Goal: Transaction & Acquisition: Purchase product/service

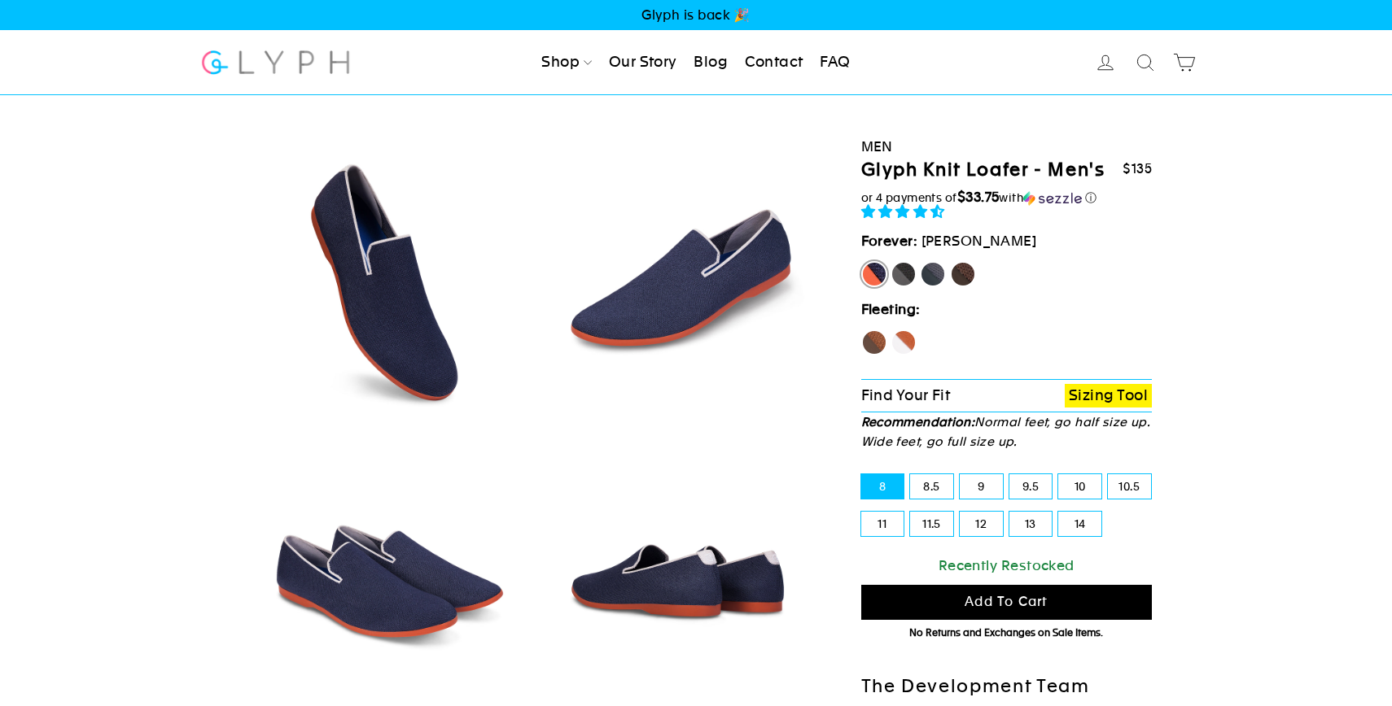
select select "highest-rating"
click at [1113, 395] on link "Sizing Tool" at bounding box center [1108, 396] width 87 height 24
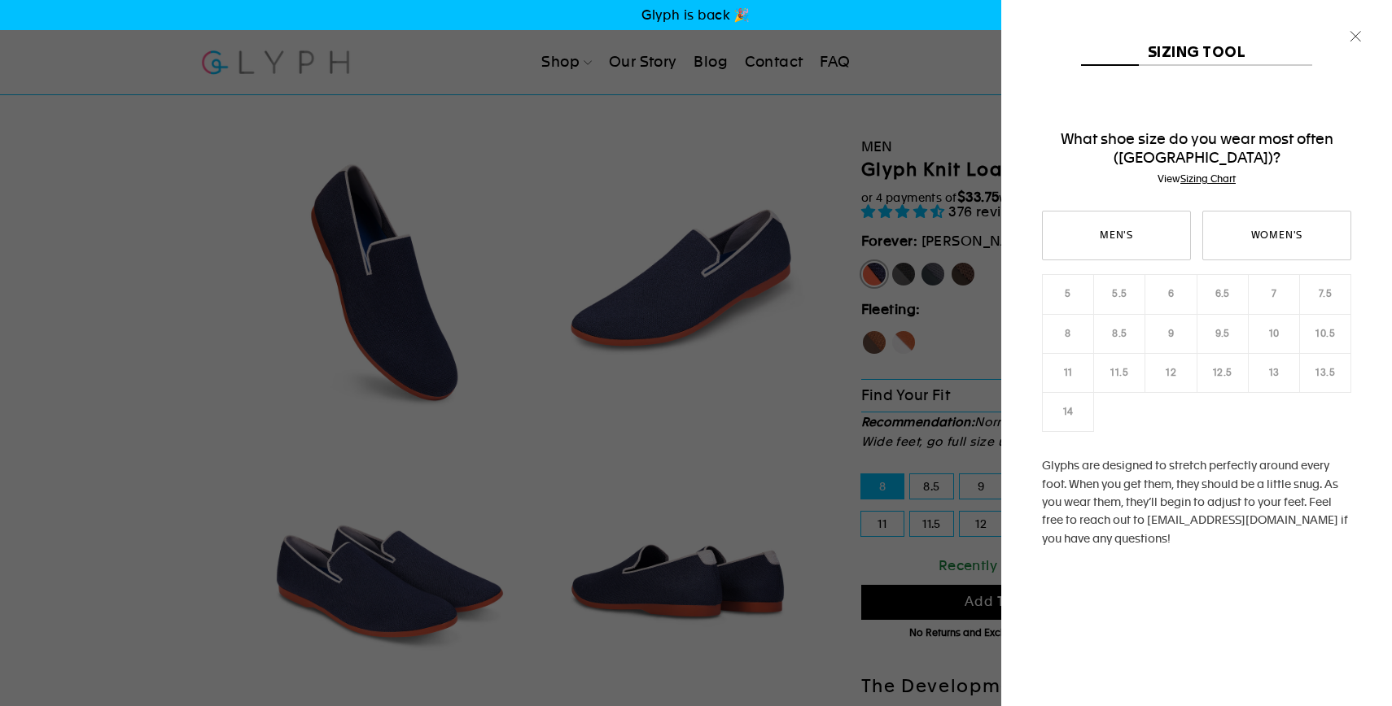
click at [1169, 330] on div "Men's Women's 5 5.5 6 6.5 7 7.5 8 8.5 9 9.5 10 10.5 11 12" at bounding box center [1196, 408] width 309 height 394
click at [1174, 335] on div "Men's Women's 5 5.5 6 6.5 7 7.5 8 8.5 9 9.5 10 10.5 11 12" at bounding box center [1196, 408] width 309 height 394
click at [1144, 245] on link "Men's" at bounding box center [1116, 236] width 149 height 50
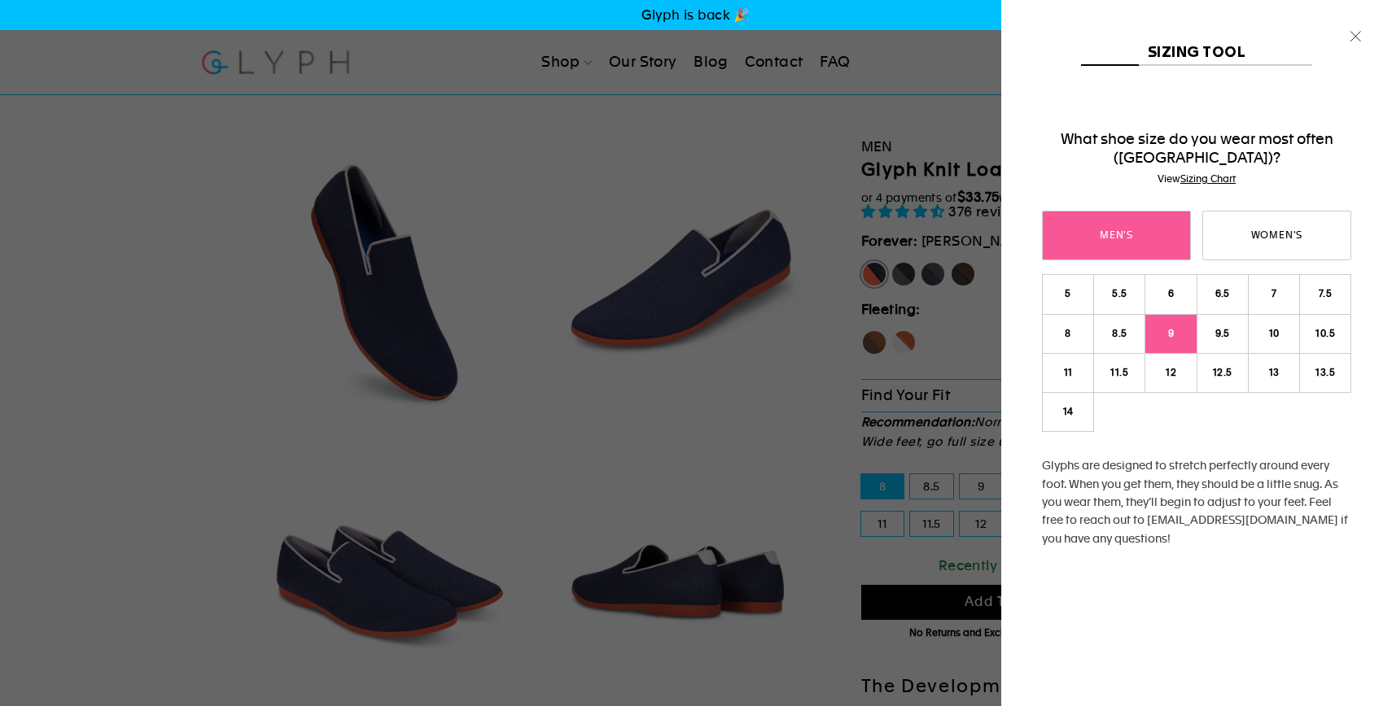
click at [1176, 333] on link "9" at bounding box center [1170, 334] width 52 height 40
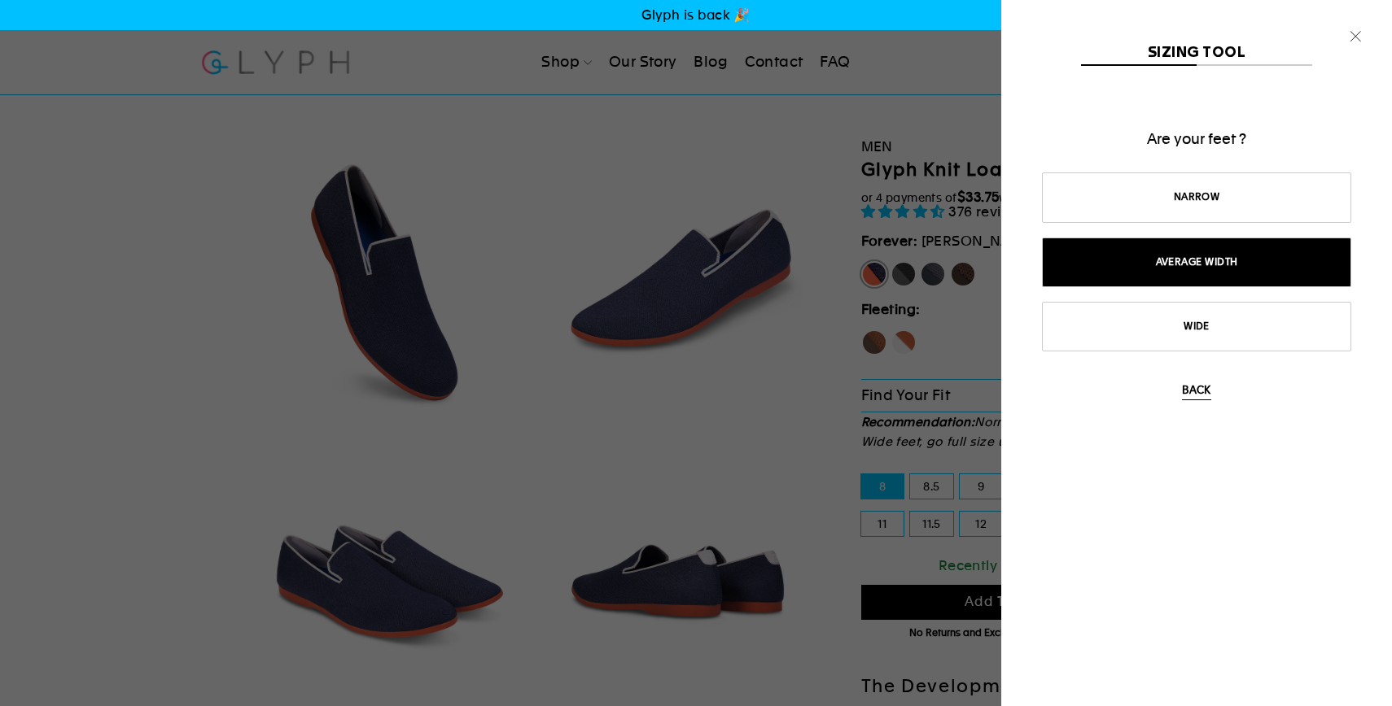
click at [1200, 263] on link "Average width" at bounding box center [1196, 263] width 309 height 50
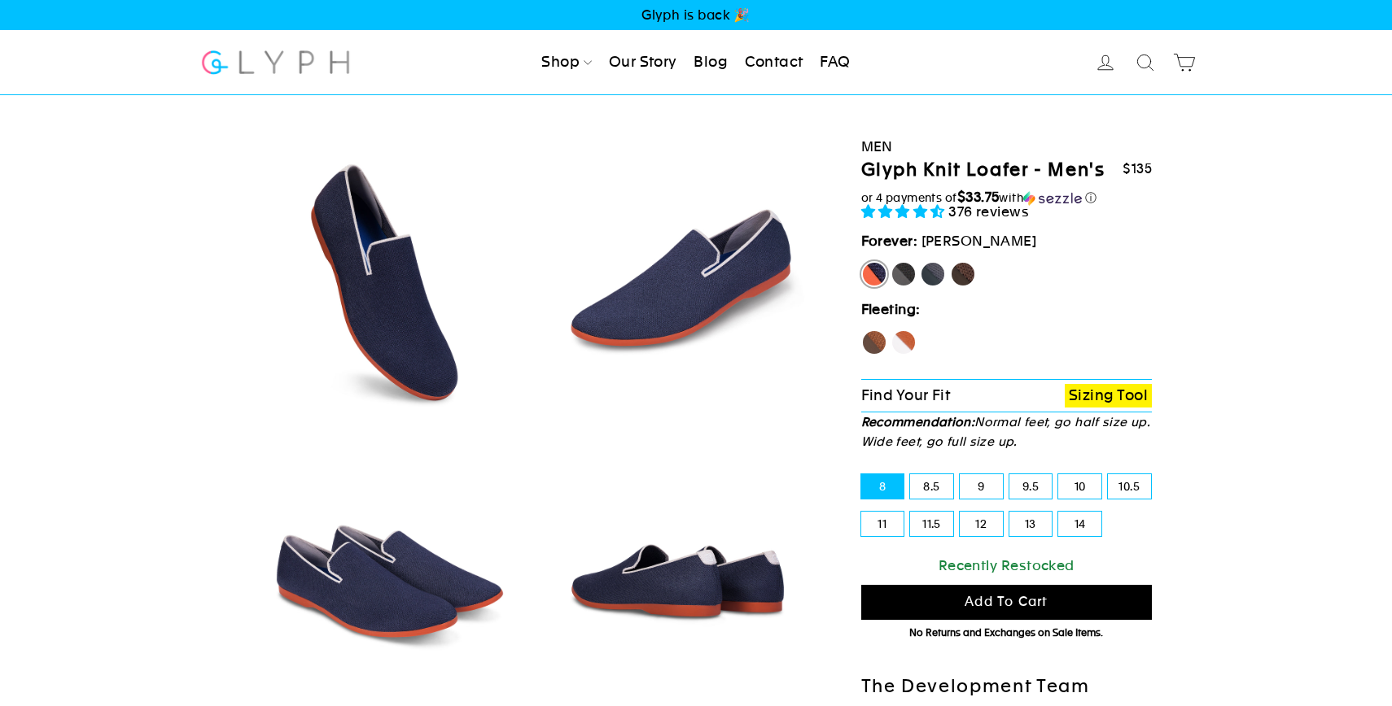
click at [996, 404] on p "Find Your Fit Sizing Tool" at bounding box center [1006, 395] width 291 height 33
click at [1097, 404] on link "Sizing Tool" at bounding box center [1108, 396] width 87 height 24
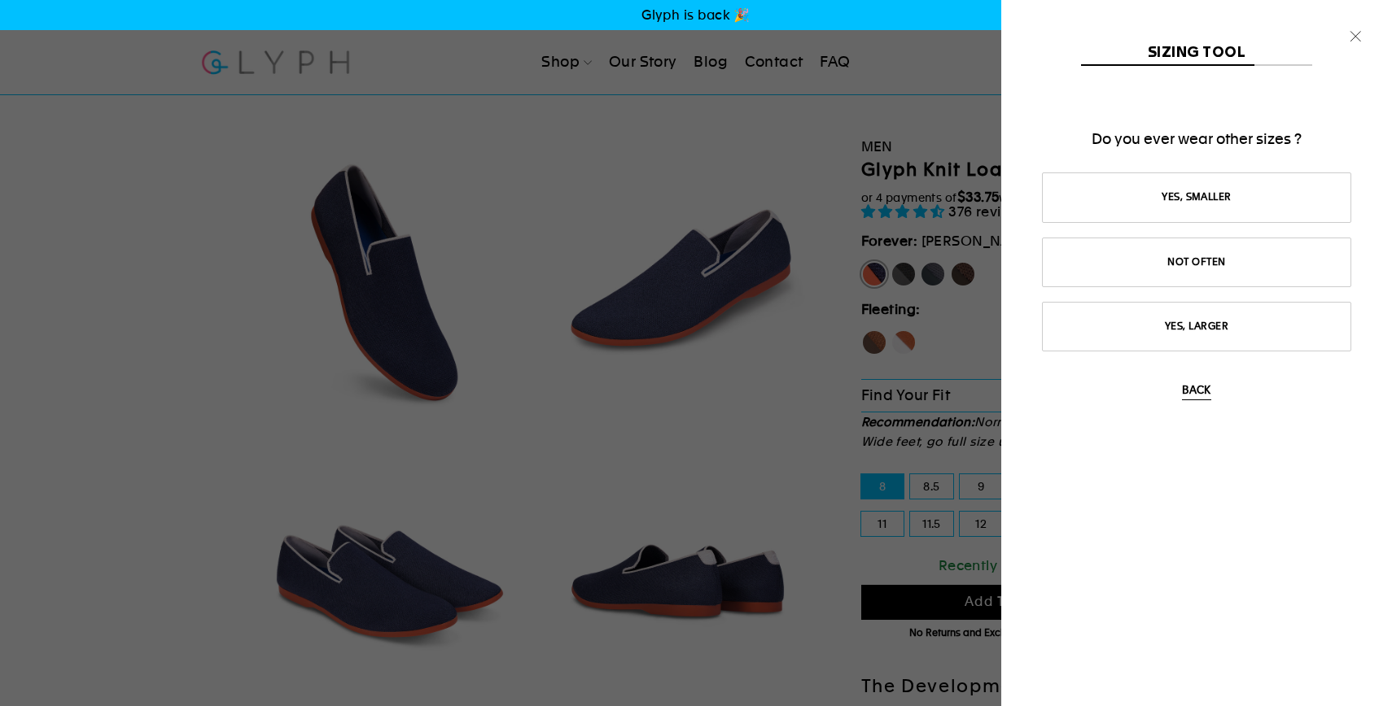
click at [1189, 392] on button "Back" at bounding box center [1196, 392] width 28 height 18
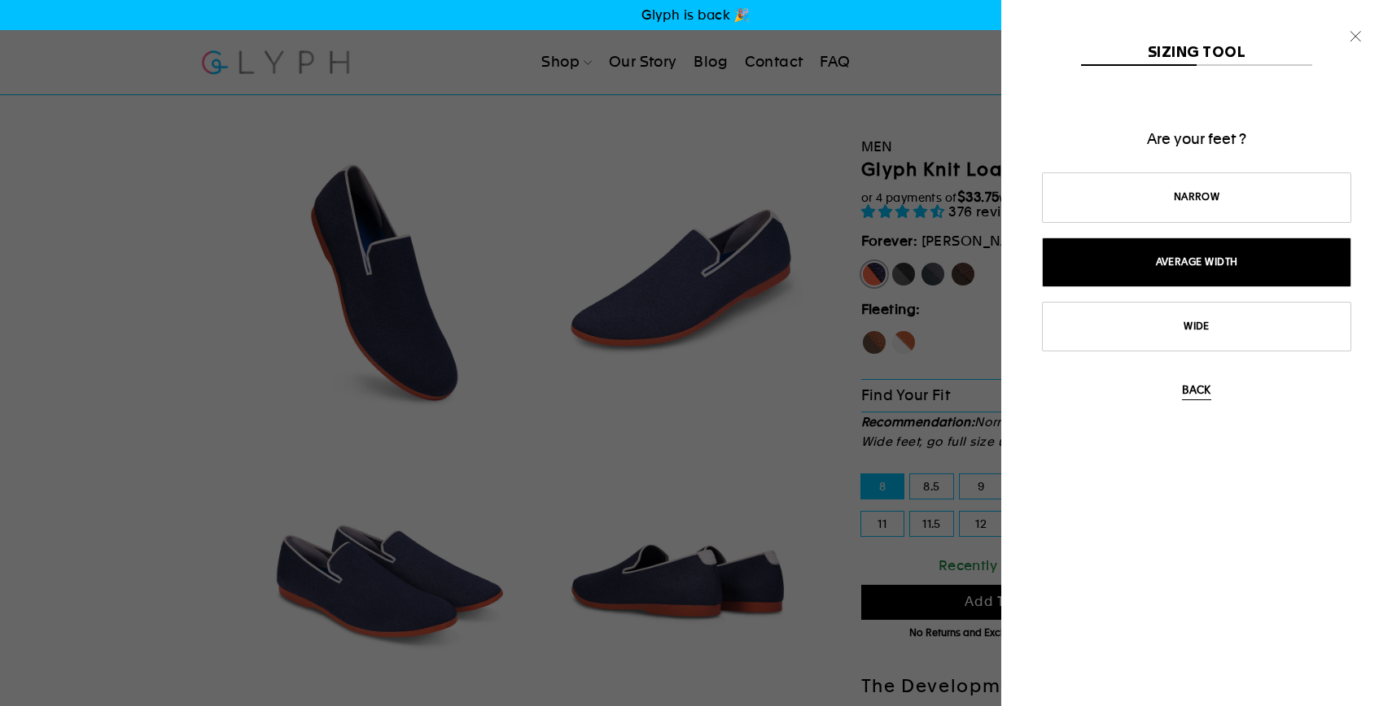
click at [1189, 392] on button "Back" at bounding box center [1196, 392] width 28 height 18
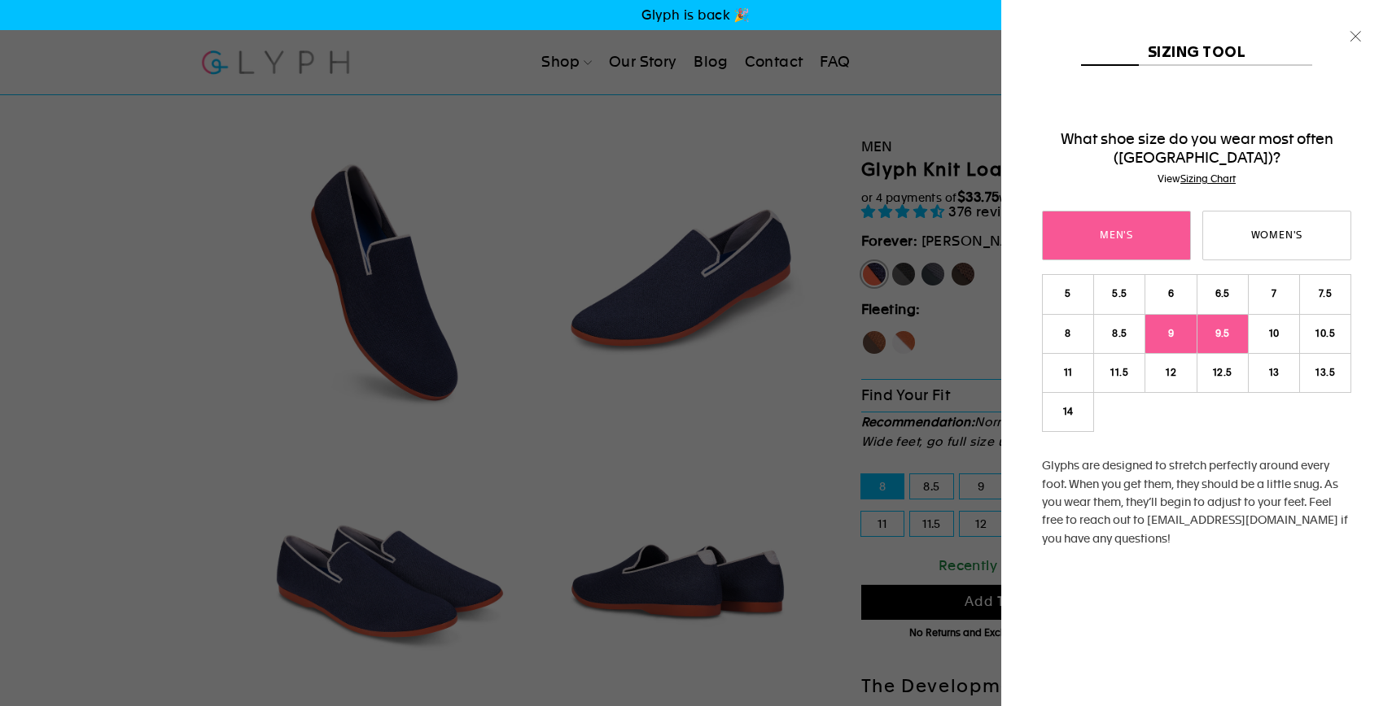
click at [1228, 327] on link "9.5" at bounding box center [1222, 334] width 52 height 40
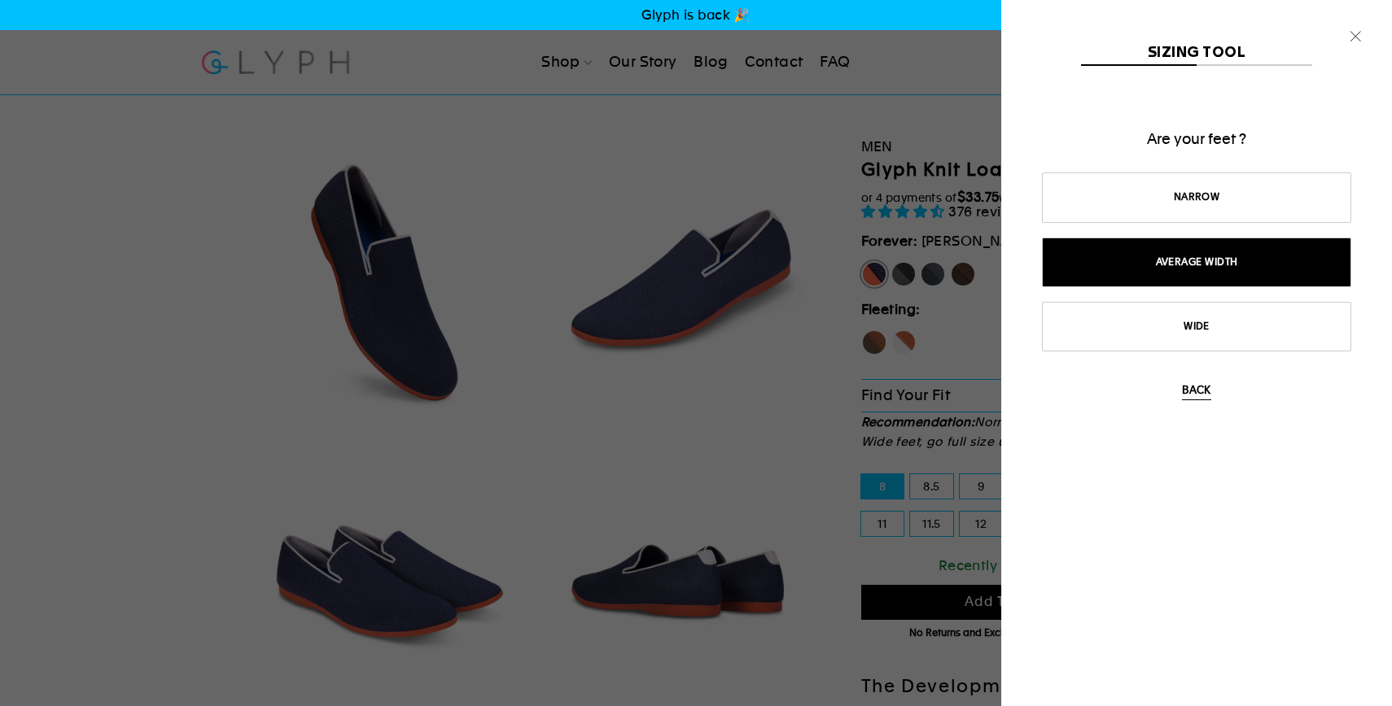
click at [1217, 268] on link "Average width" at bounding box center [1196, 263] width 309 height 50
click at [1218, 269] on link "Not often" at bounding box center [1196, 263] width 309 height 50
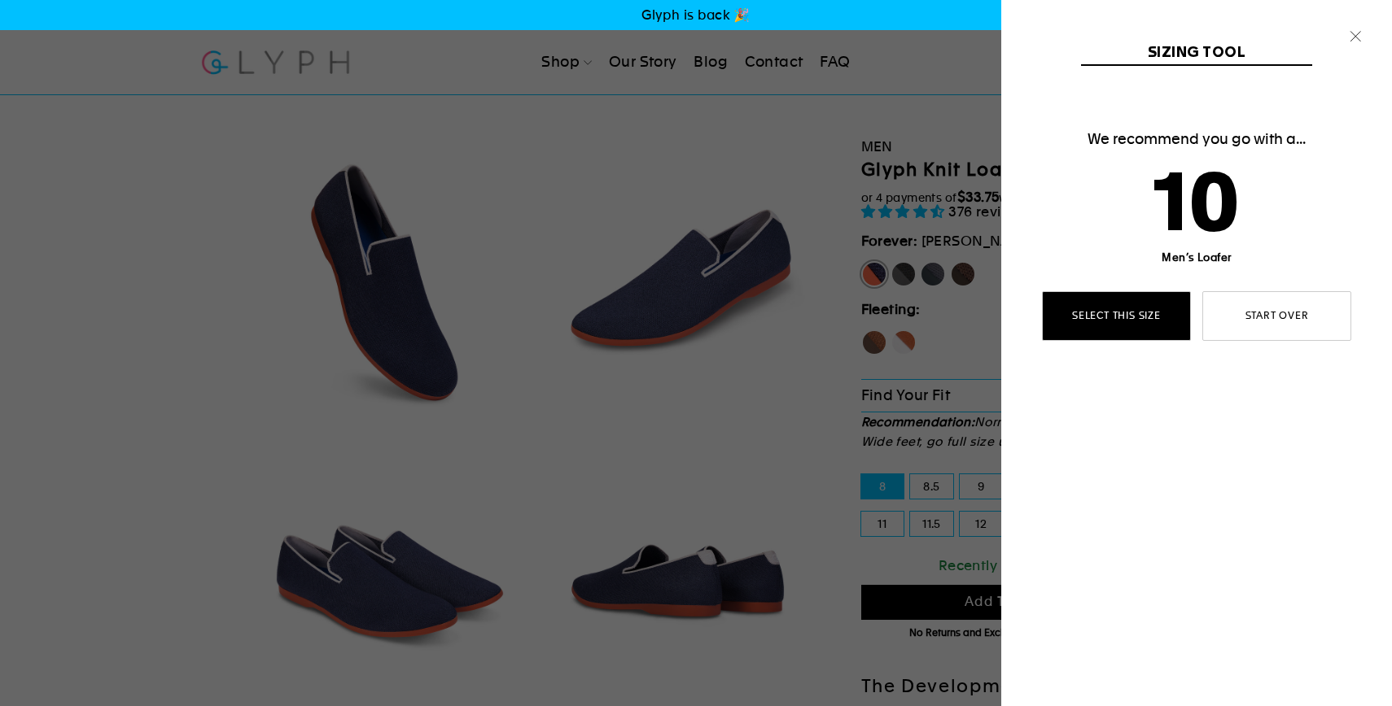
click at [1147, 314] on link "select this size" at bounding box center [1116, 316] width 149 height 50
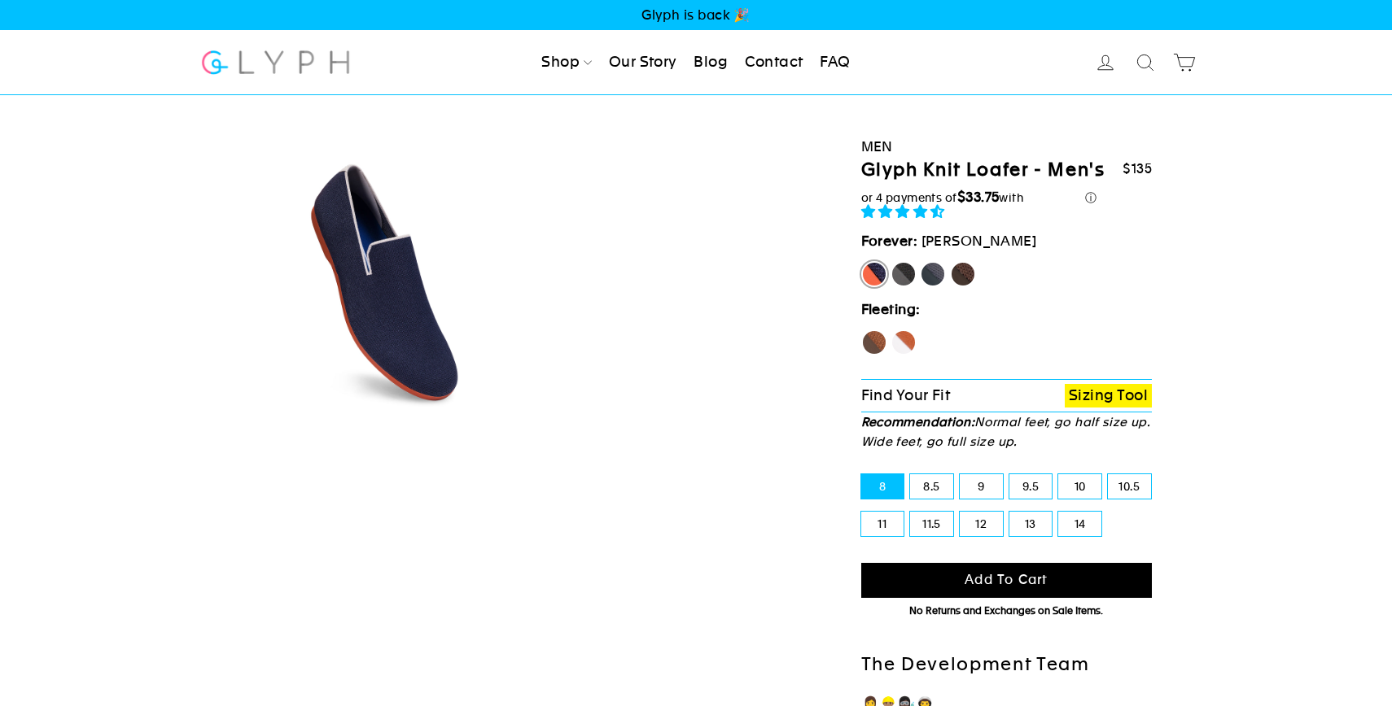
select select "highest-rating"
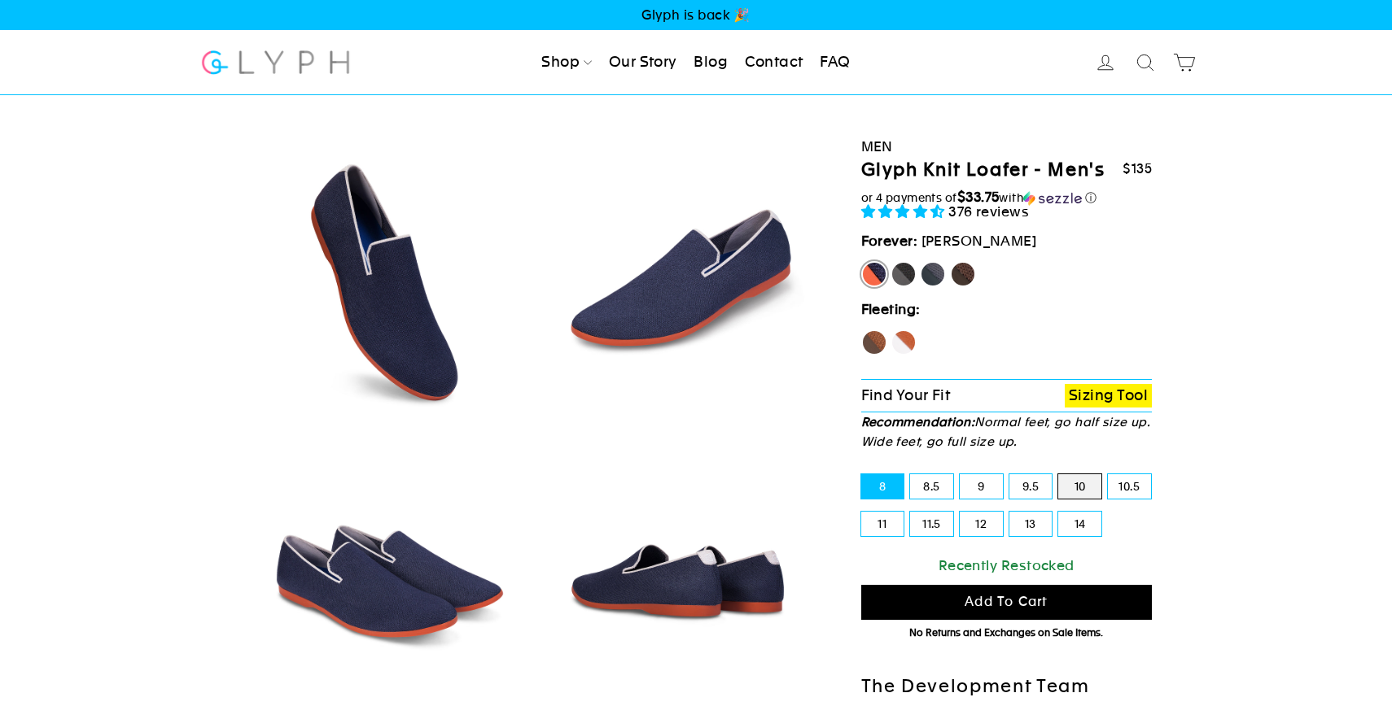
click at [1058, 474] on input "10" at bounding box center [1058, 474] width 1 height 1
radio input "true"
click at [1058, 474] on input "10" at bounding box center [1058, 474] width 1 height 1
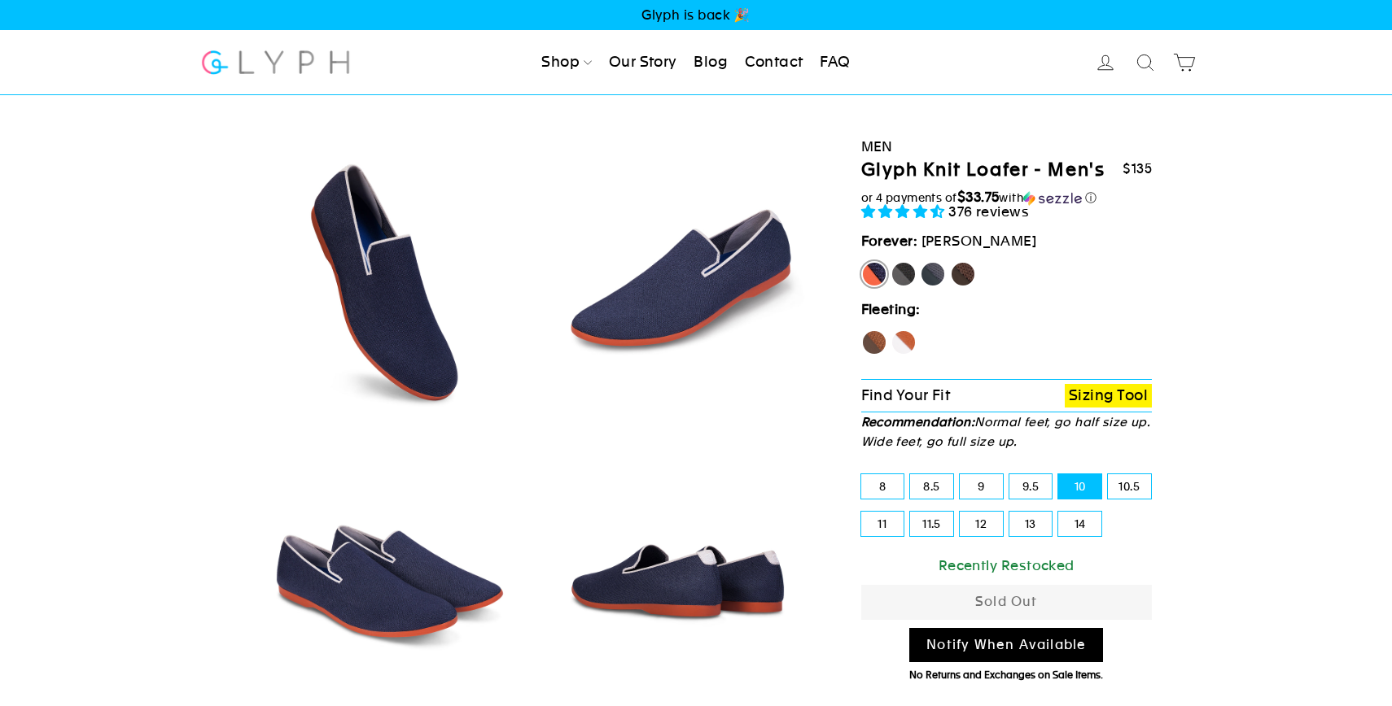
click at [874, 340] on label "Hawk" at bounding box center [874, 343] width 26 height 26
click at [862, 330] on input "Hawk" at bounding box center [861, 330] width 1 height 1
radio input "true"
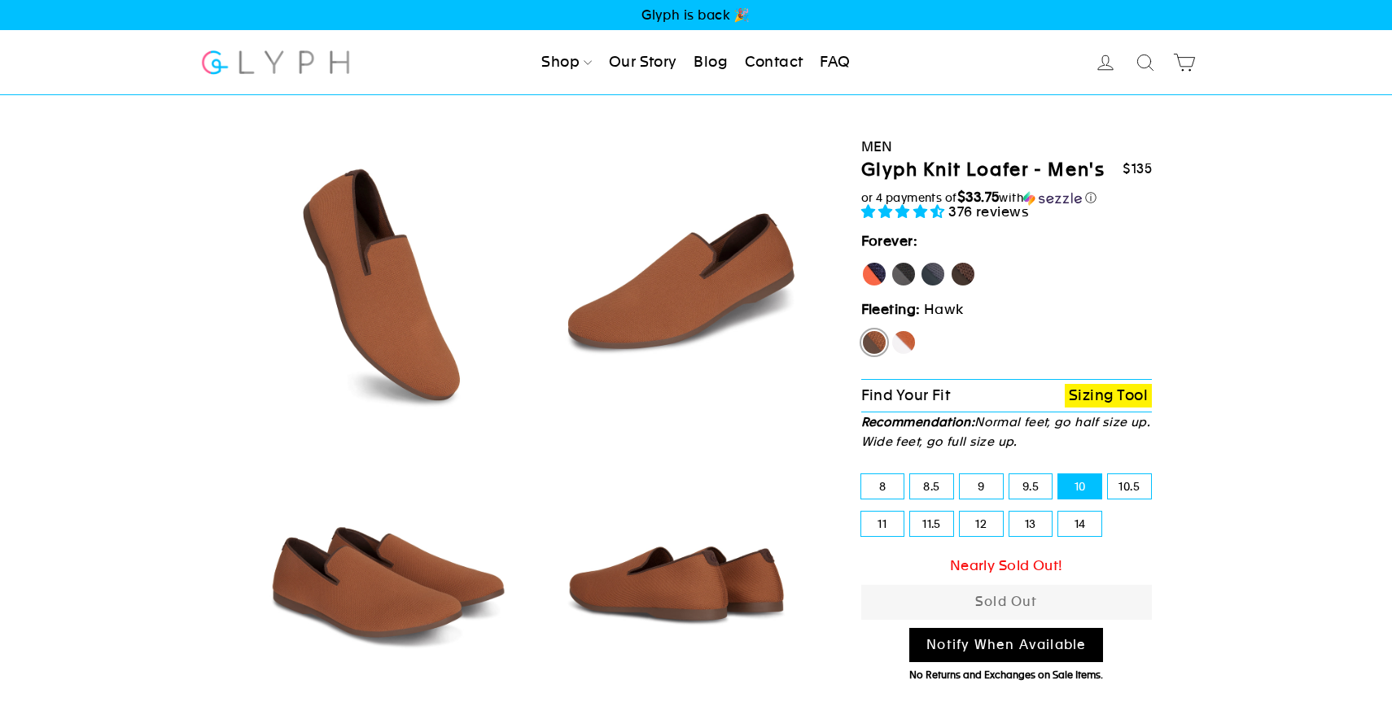
click at [912, 348] on label "Fox" at bounding box center [903, 343] width 26 height 26
click at [891, 330] on input "Fox" at bounding box center [890, 330] width 1 height 1
radio input "true"
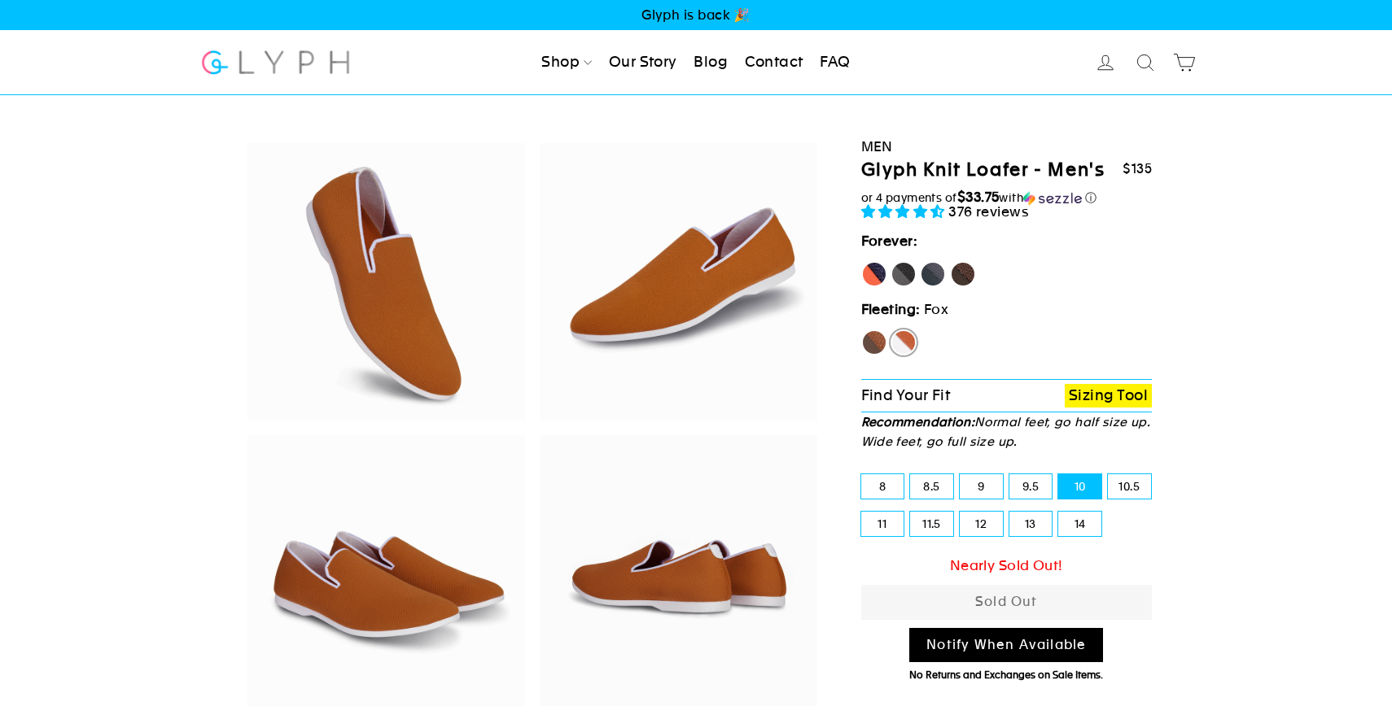
click at [965, 272] on label "Mustang" at bounding box center [963, 274] width 26 height 26
click at [951, 262] on input "Mustang" at bounding box center [950, 261] width 1 height 1
radio input "true"
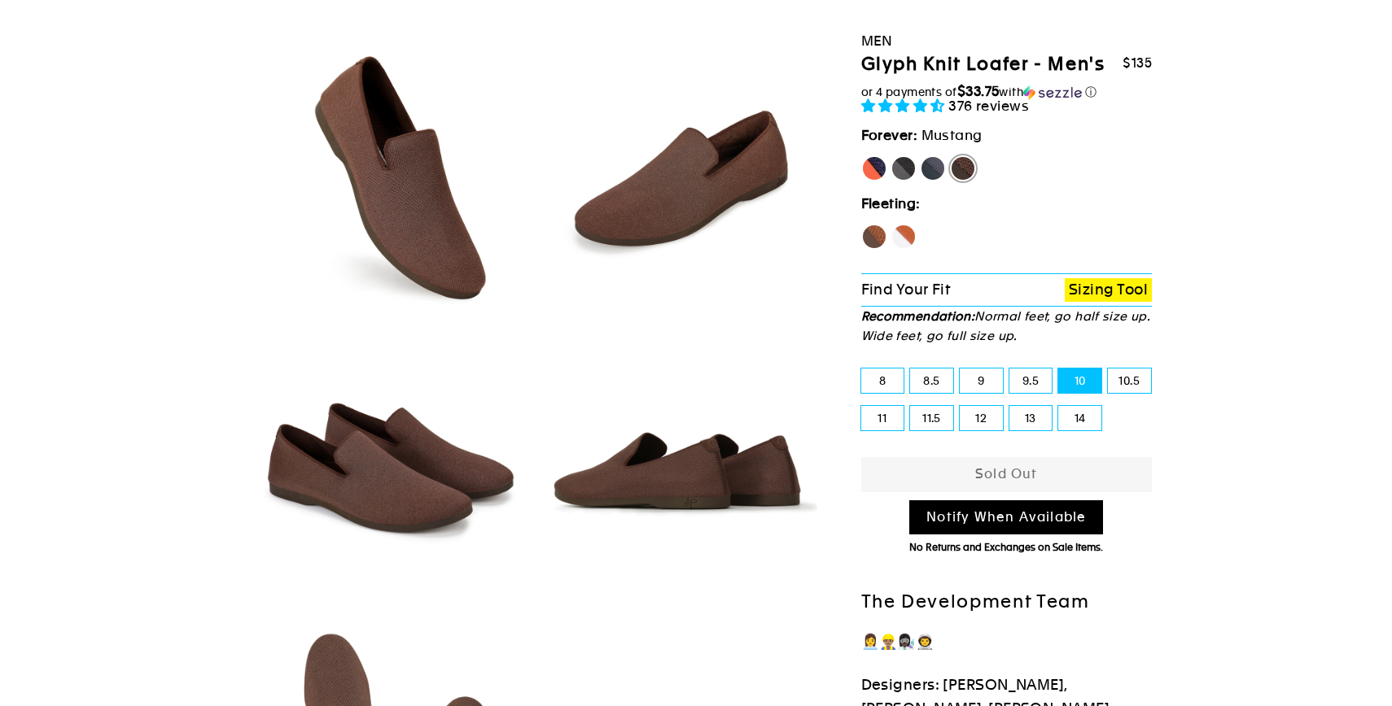
scroll to position [111, 0]
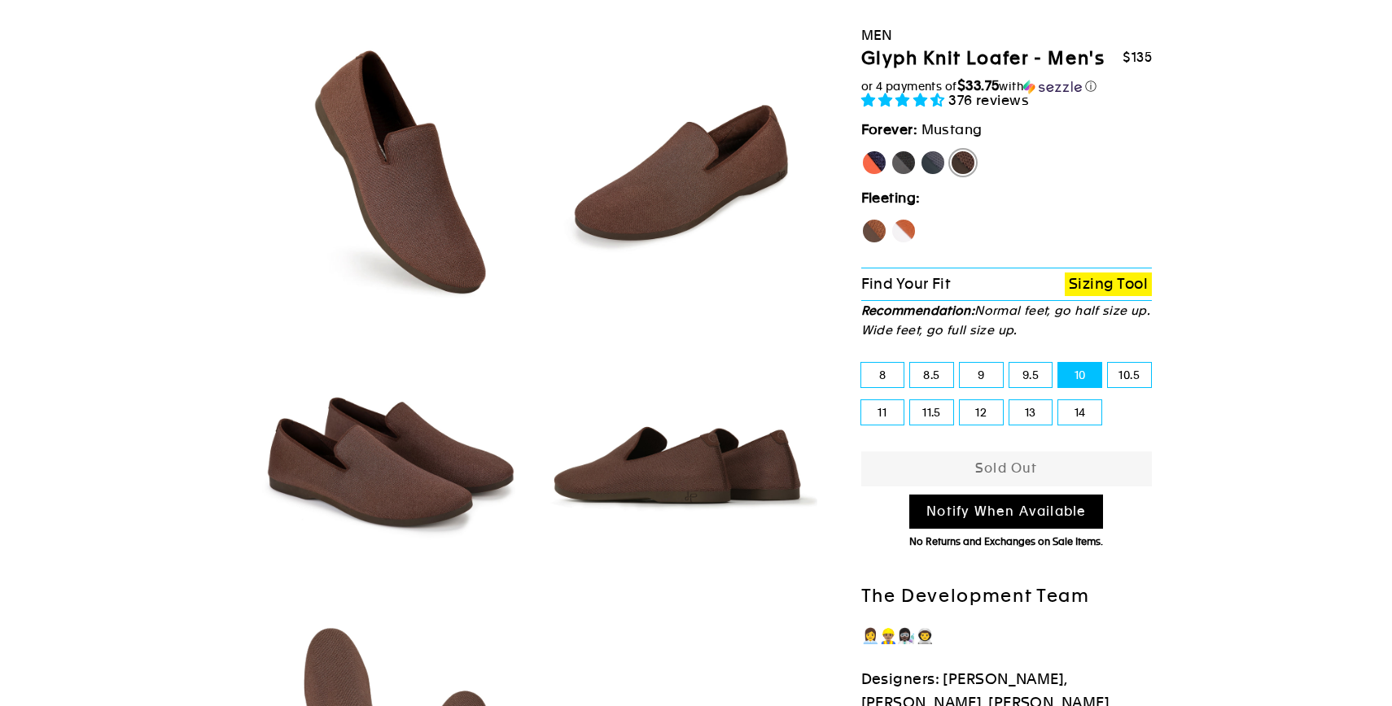
click at [1041, 374] on label "9.5" at bounding box center [1030, 375] width 43 height 24
click at [1010, 364] on input "9.5" at bounding box center [1009, 363] width 1 height 1
radio input "true"
click at [989, 377] on label "9" at bounding box center [981, 375] width 43 height 24
click at [960, 364] on input "9" at bounding box center [960, 363] width 1 height 1
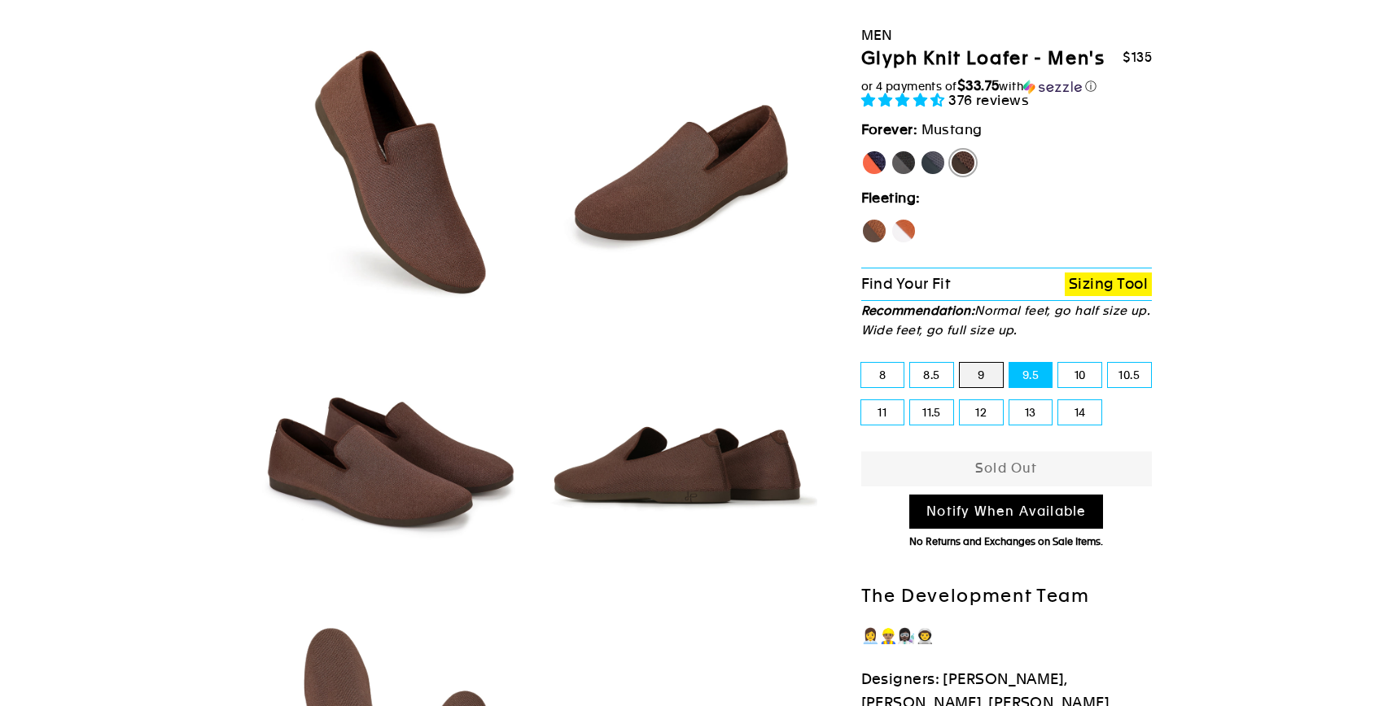
radio input "true"
click at [1120, 378] on label "10.5" at bounding box center [1129, 375] width 43 height 24
click at [1108, 364] on input "10.5" at bounding box center [1108, 363] width 1 height 1
radio input "true"
click at [1089, 412] on label "14" at bounding box center [1079, 412] width 43 height 24
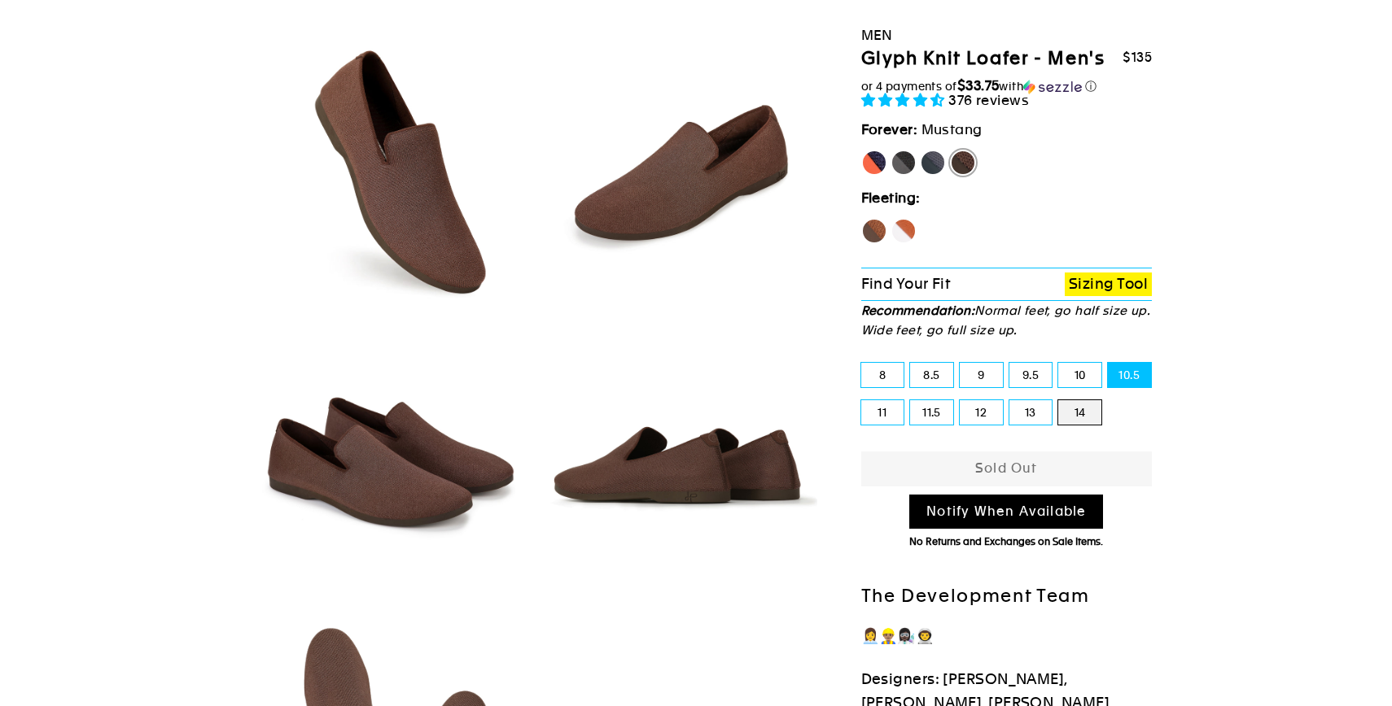
click at [1059, 401] on input "14" at bounding box center [1058, 400] width 1 height 1
radio input "true"
click at [890, 373] on label "8" at bounding box center [882, 375] width 43 height 24
click at [862, 364] on input "8" at bounding box center [861, 363] width 1 height 1
radio input "true"
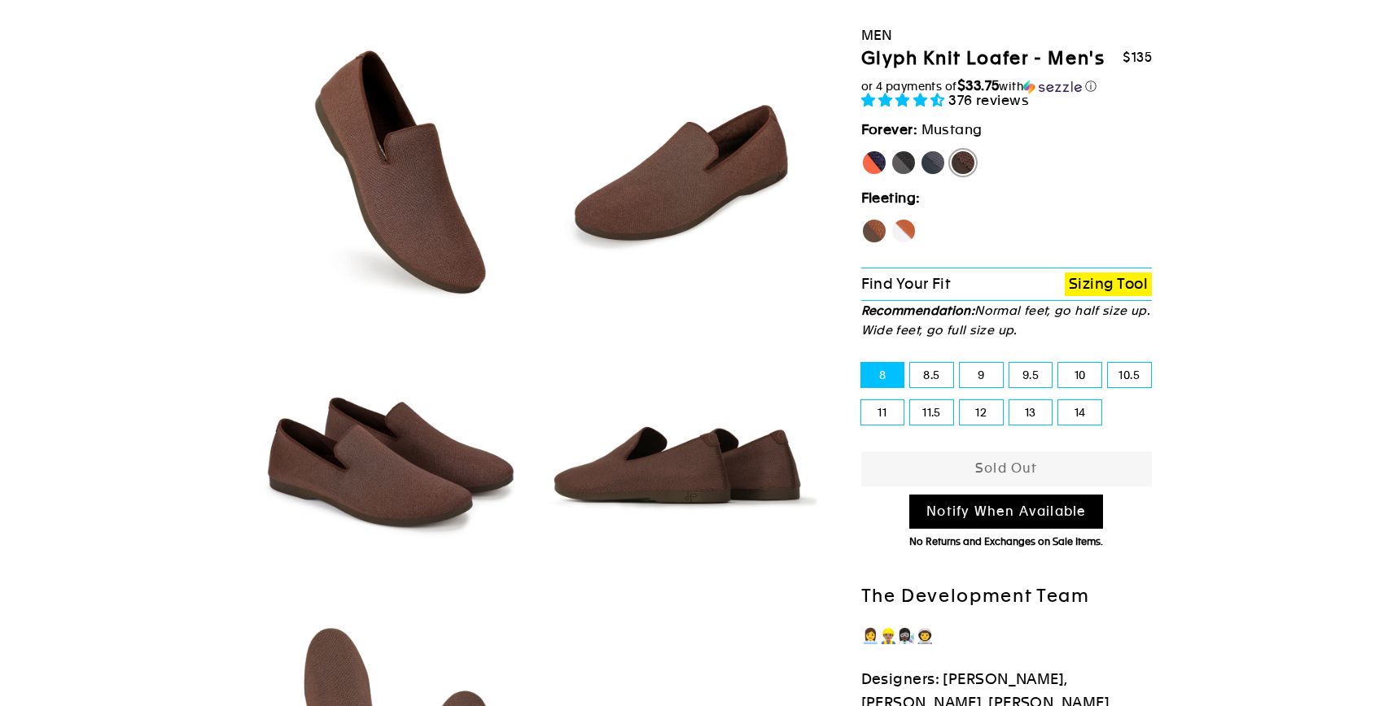
click at [929, 160] on label "Rhino" at bounding box center [933, 163] width 26 height 26
click at [920, 151] on input "Rhino" at bounding box center [920, 150] width 1 height 1
radio input "true"
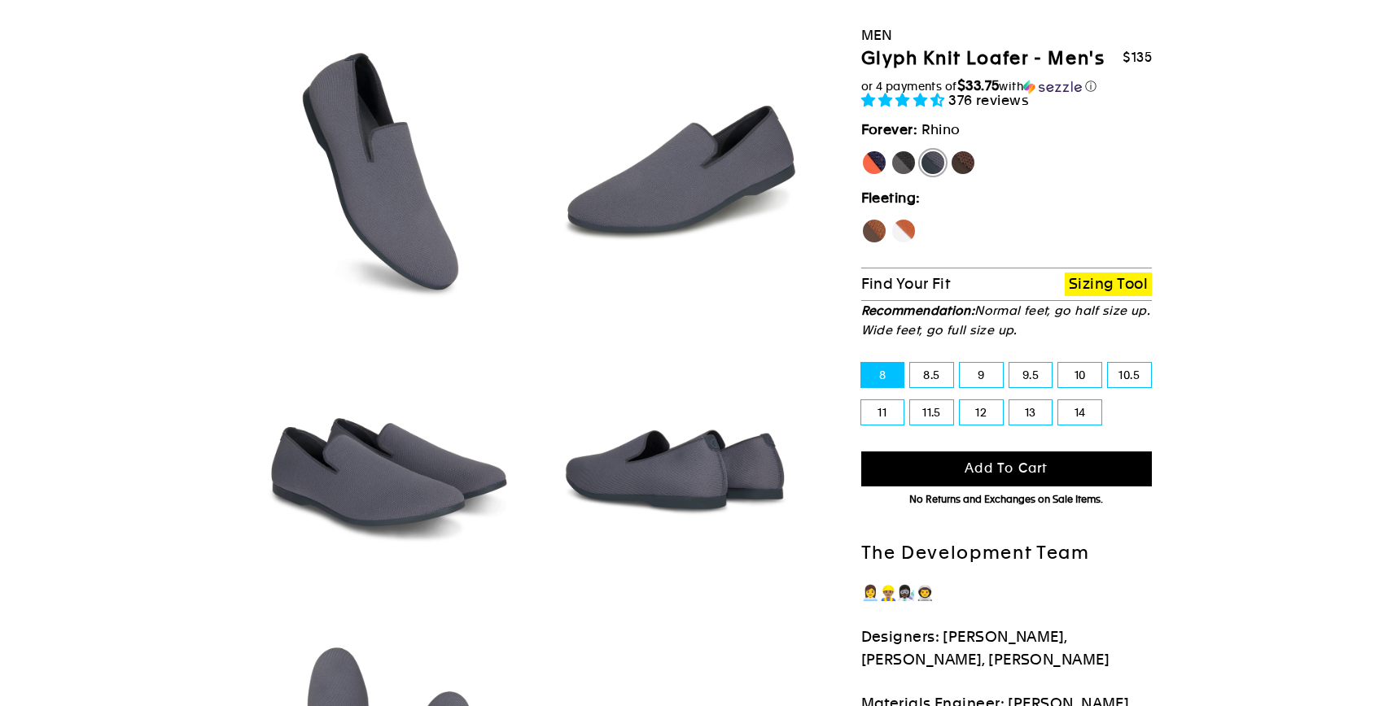
click at [1037, 375] on label "9.5" at bounding box center [1030, 375] width 43 height 24
click at [1010, 364] on input "9.5" at bounding box center [1009, 363] width 1 height 1
radio input "true"
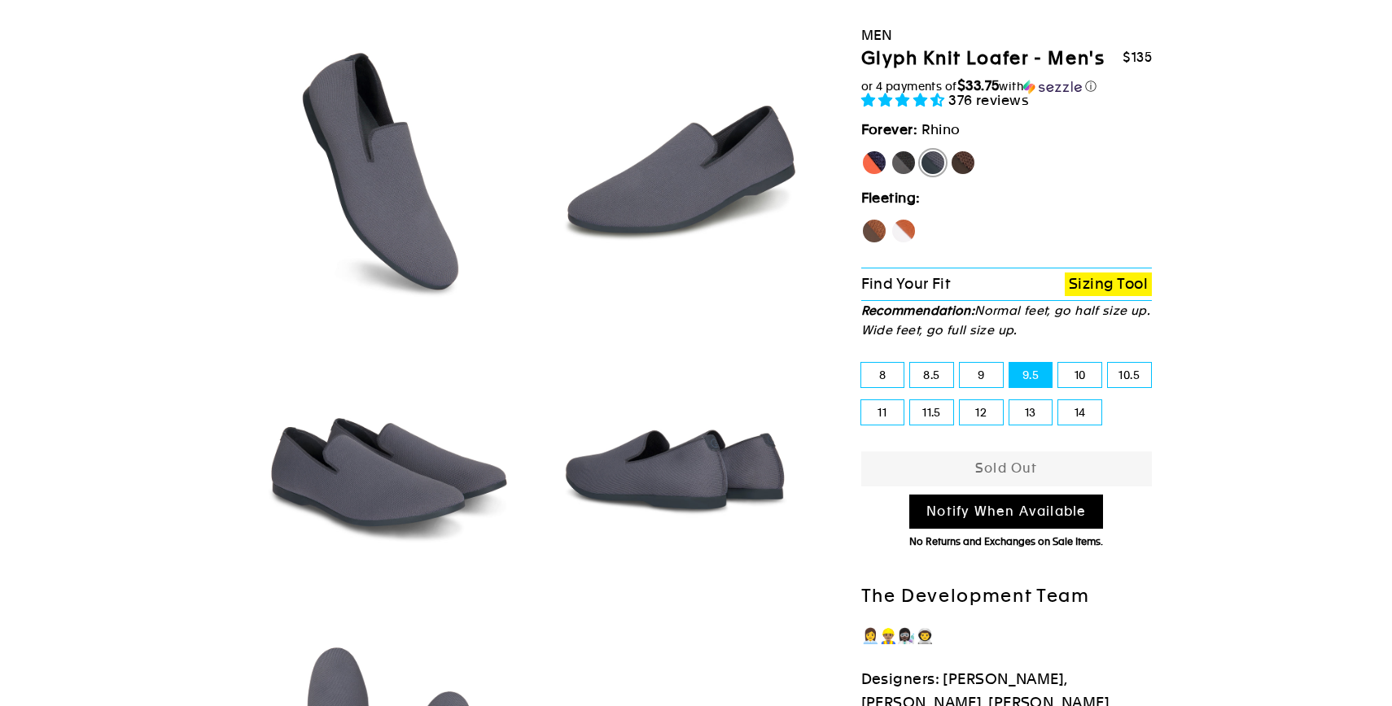
click at [908, 159] on label "Panther" at bounding box center [903, 163] width 26 height 26
click at [891, 151] on input "Panther" at bounding box center [890, 150] width 1 height 1
radio input "true"
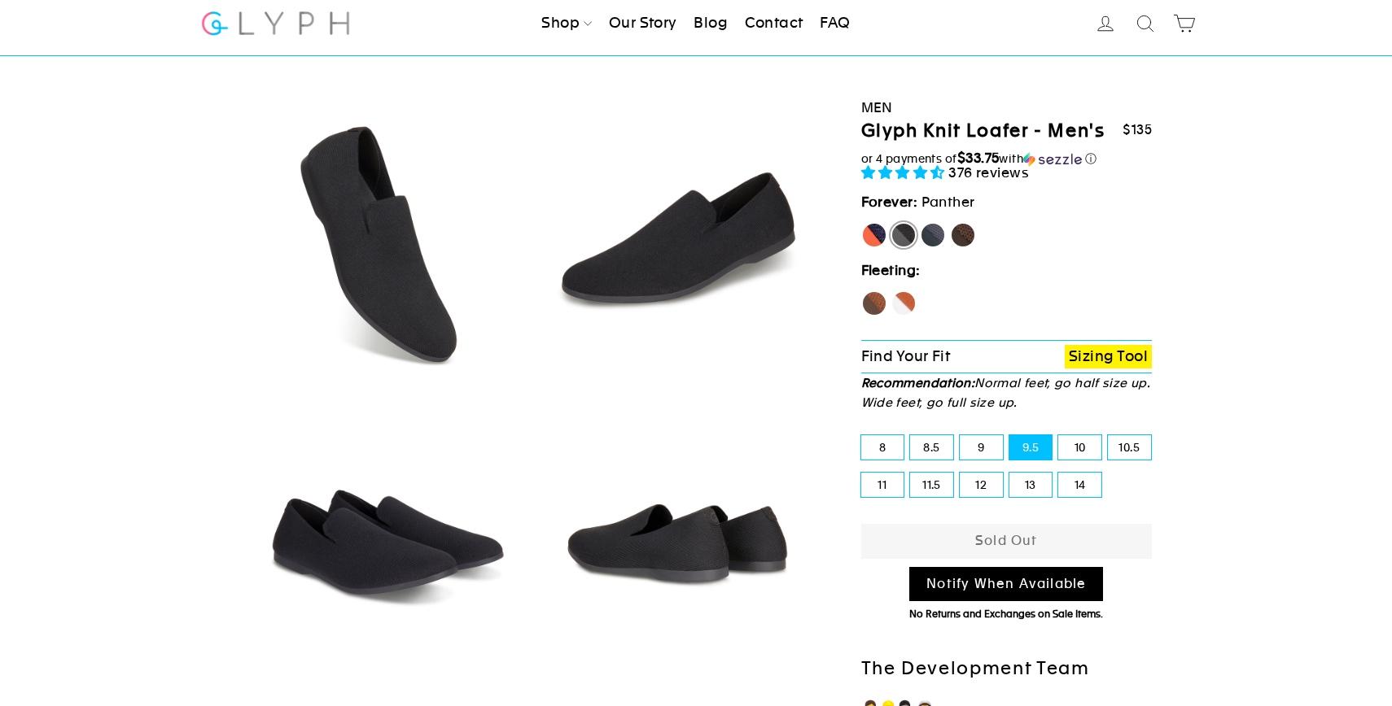
scroll to position [33, 0]
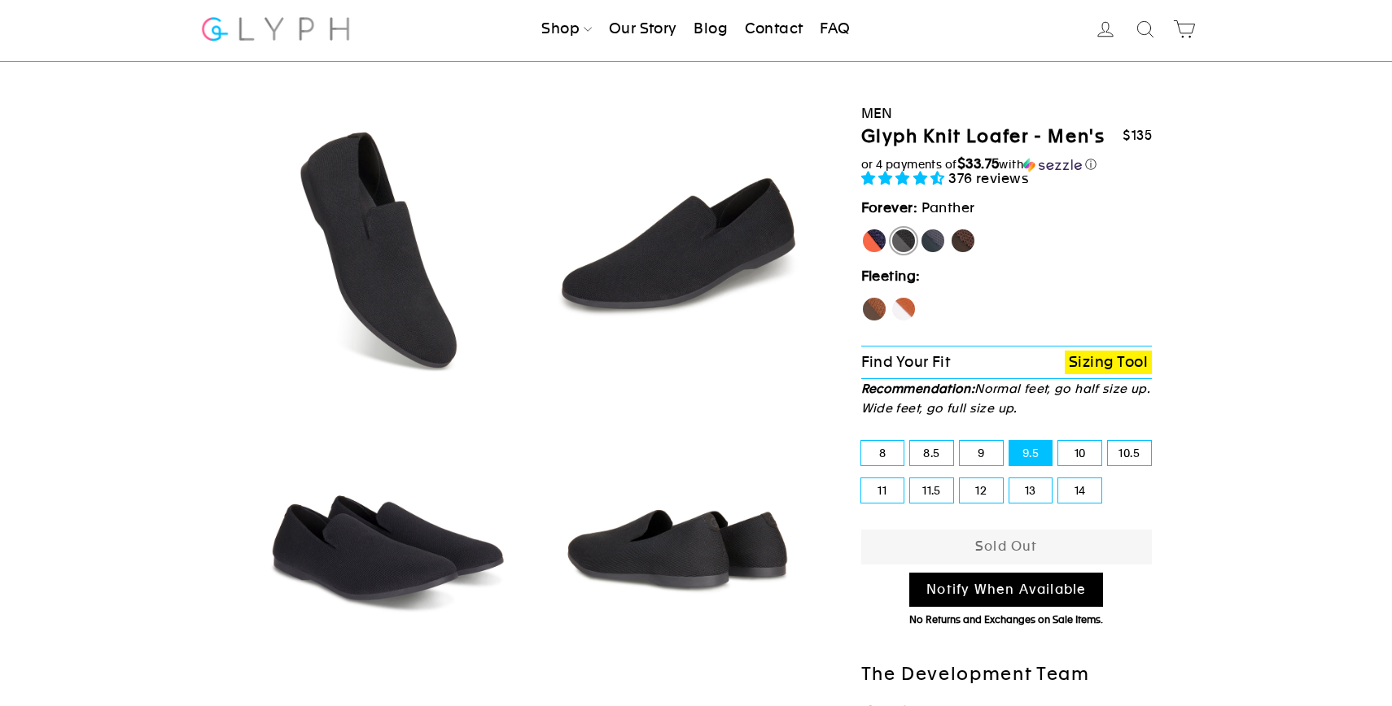
click at [881, 314] on label "Hawk" at bounding box center [874, 309] width 26 height 26
click at [862, 297] on input "Hawk" at bounding box center [861, 296] width 1 height 1
radio input "true"
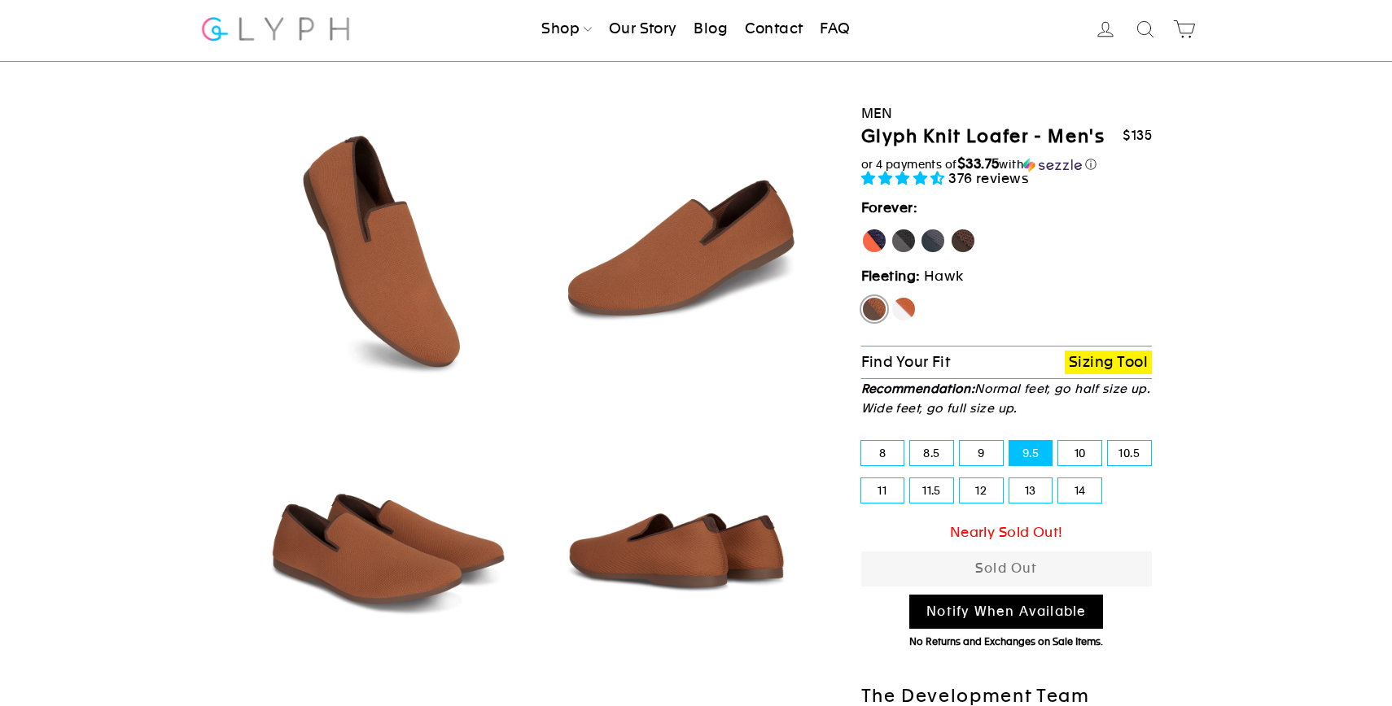
click at [908, 310] on label "Fox" at bounding box center [903, 309] width 26 height 26
click at [891, 297] on input "Fox" at bounding box center [890, 296] width 1 height 1
radio input "true"
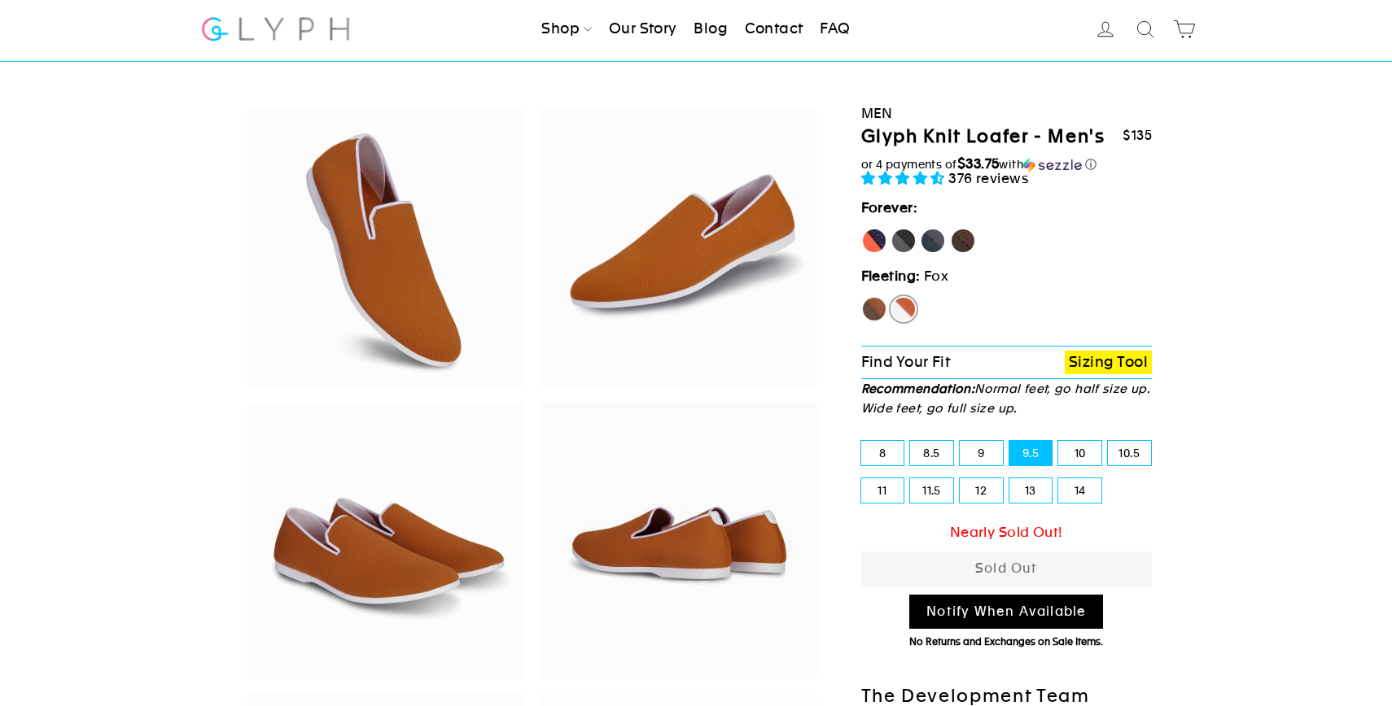
click at [875, 313] on label "Hawk" at bounding box center [874, 309] width 26 height 26
click at [862, 297] on input "Hawk" at bounding box center [861, 296] width 1 height 1
radio input "true"
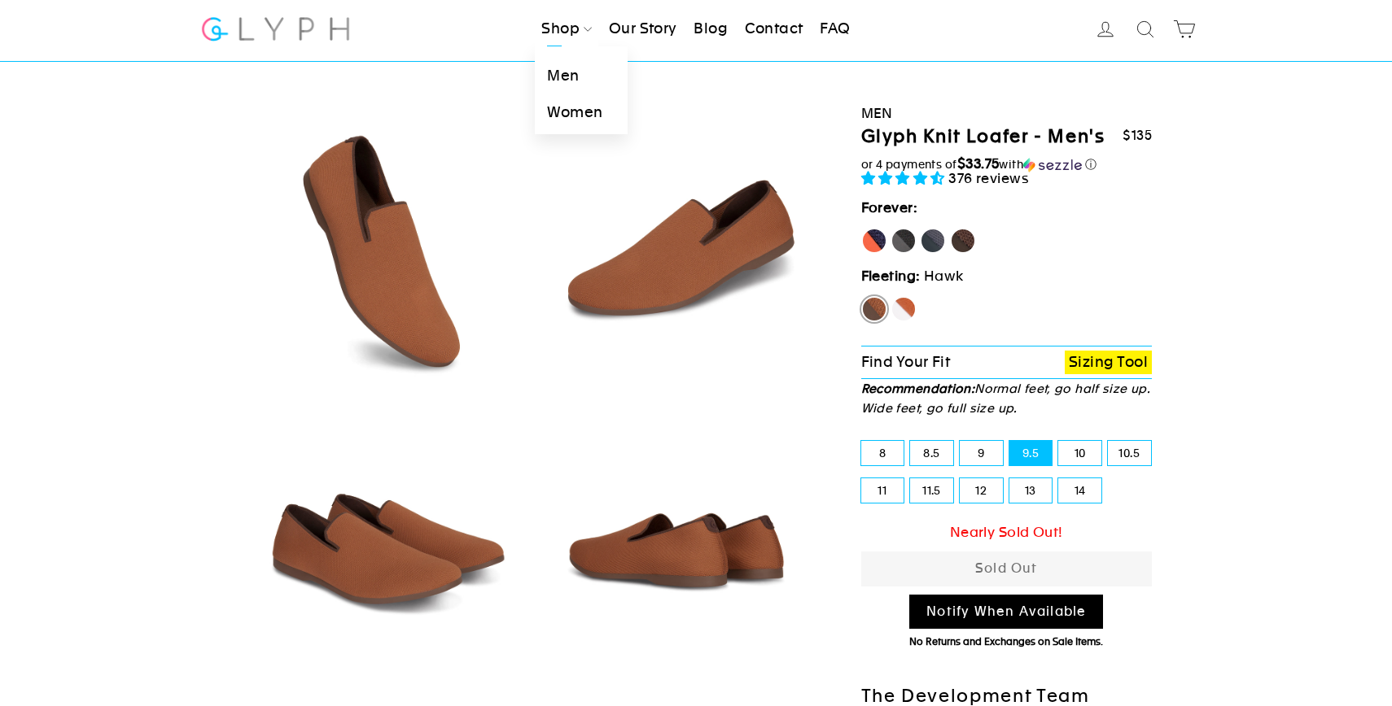
click at [566, 28] on link "Shop" at bounding box center [566, 29] width 63 height 36
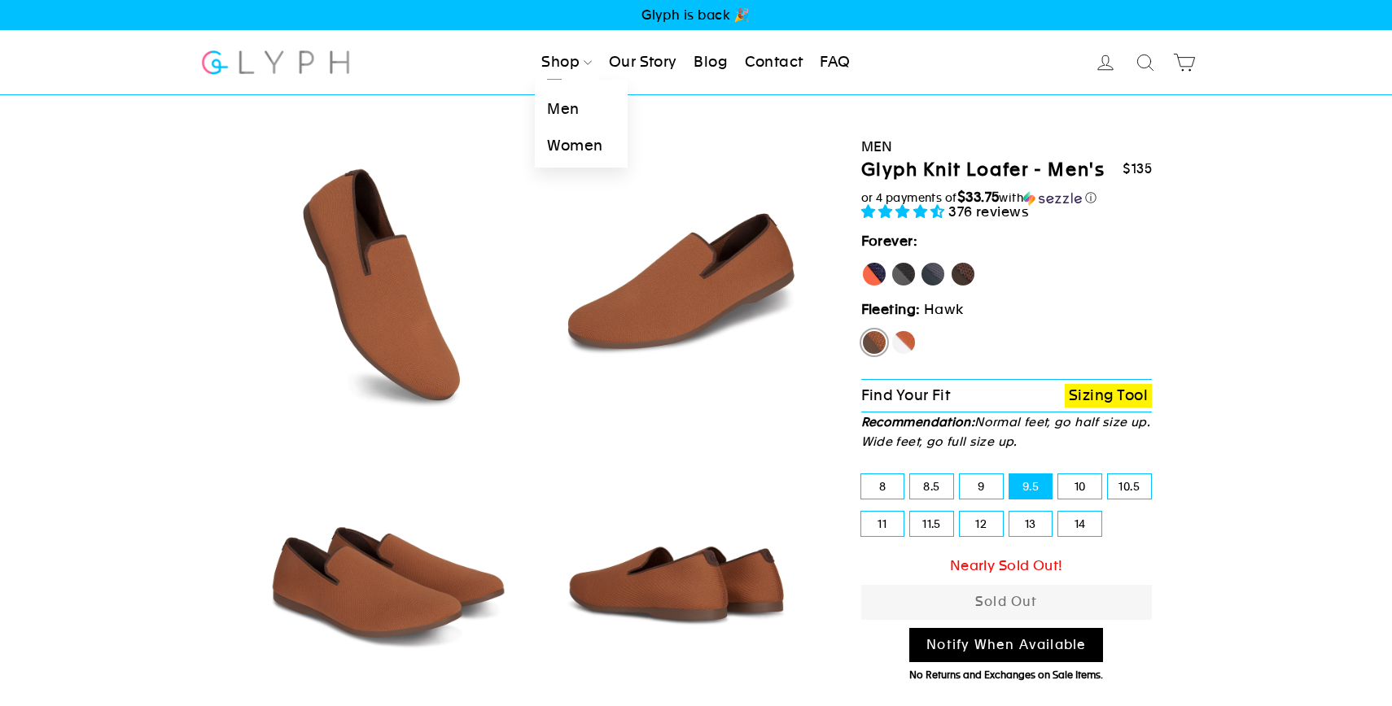
click at [563, 113] on link "Men" at bounding box center [581, 109] width 92 height 37
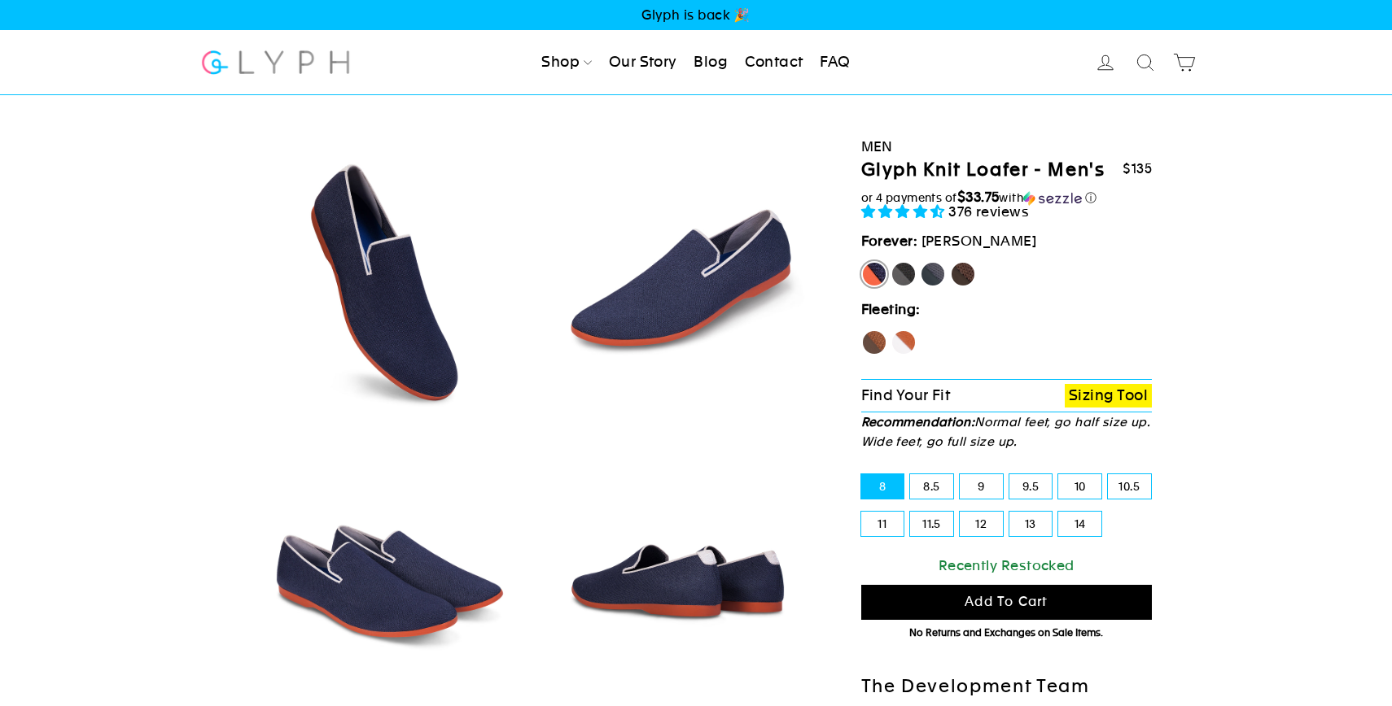
select select "highest-rating"
click at [557, 110] on link "Men" at bounding box center [581, 109] width 92 height 37
select select "highest-rating"
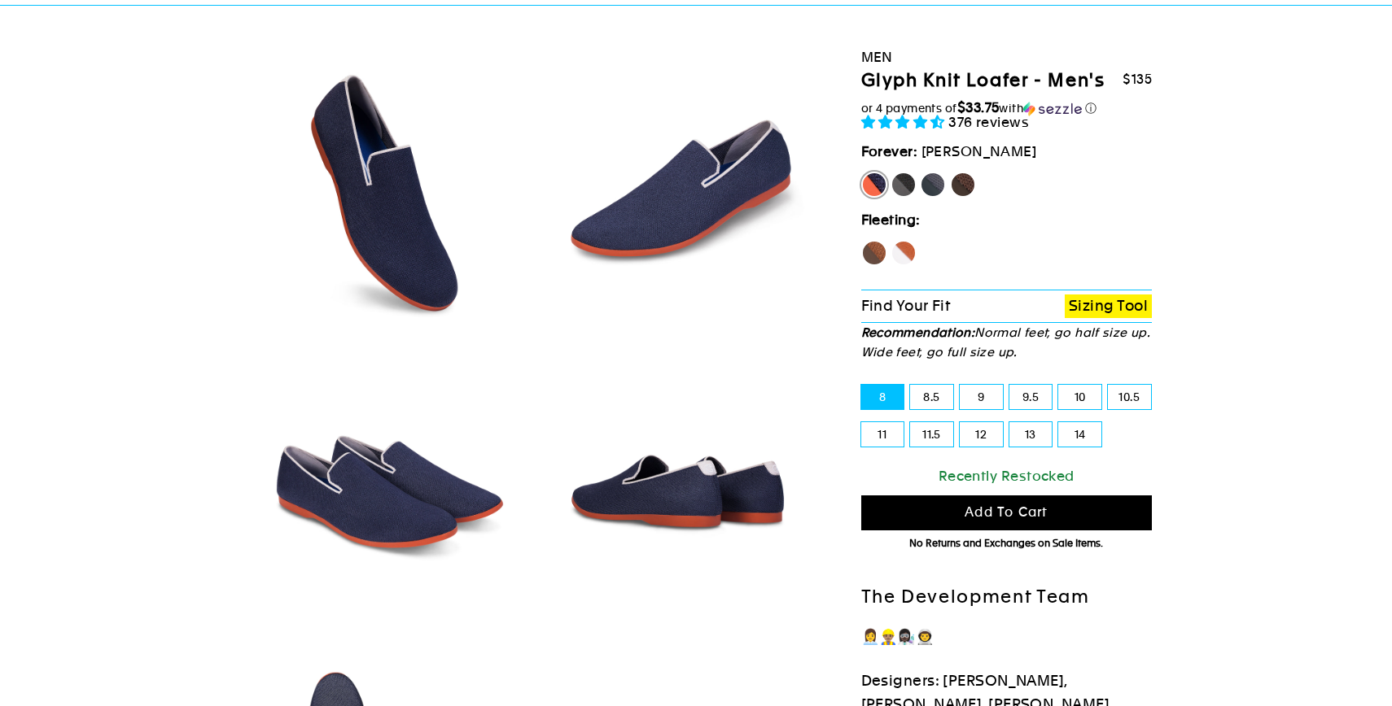
scroll to position [89, 0]
click at [906, 188] on label "Panther" at bounding box center [903, 186] width 26 height 26
click at [891, 173] on input "Panther" at bounding box center [890, 173] width 1 height 1
radio input "true"
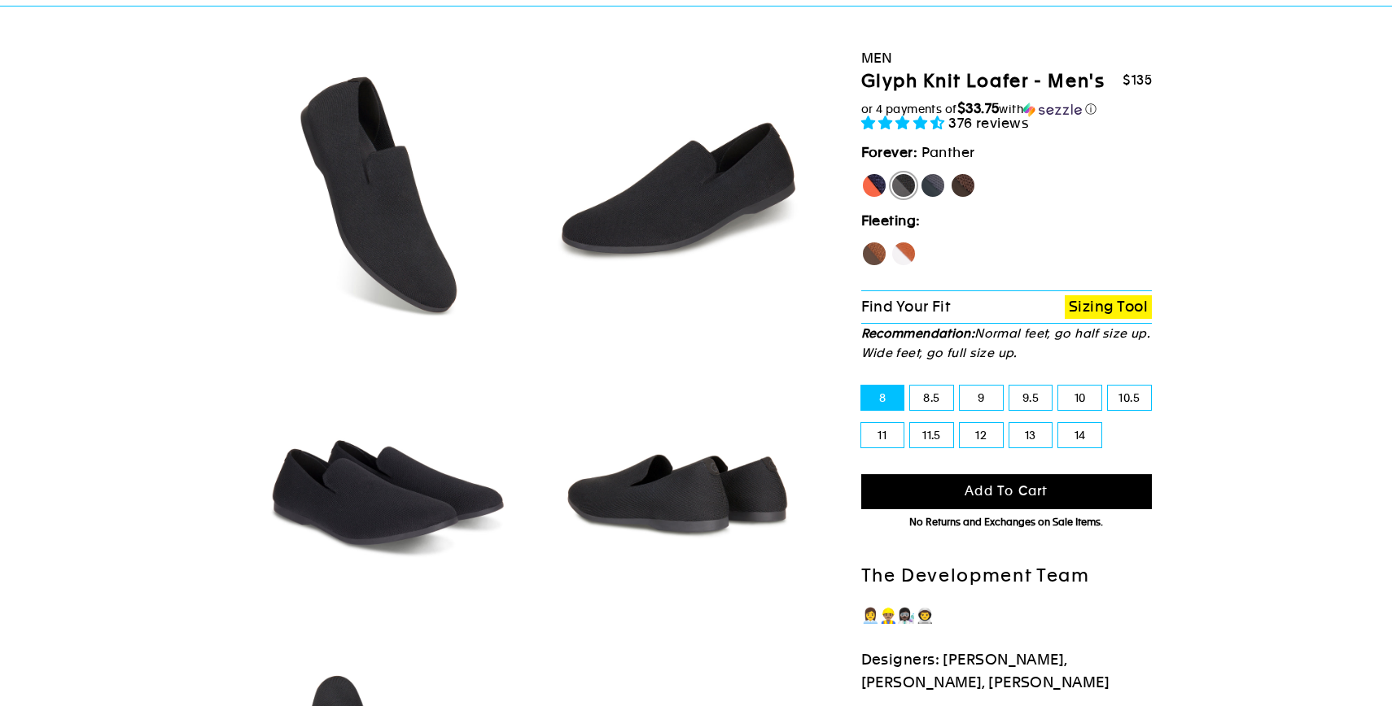
click at [933, 186] on label "Rhino" at bounding box center [933, 186] width 26 height 26
click at [920, 173] on input "Rhino" at bounding box center [920, 173] width 1 height 1
radio input "true"
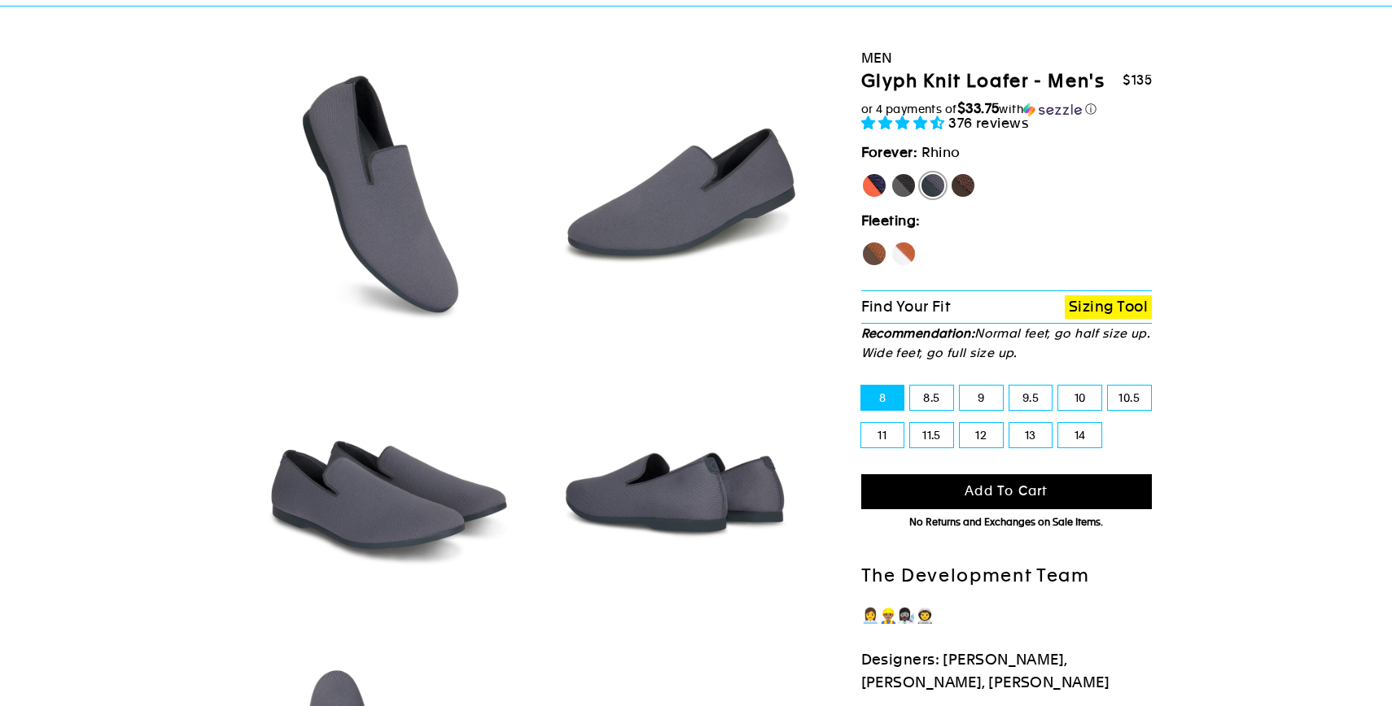
click at [912, 186] on label "Panther" at bounding box center [903, 186] width 26 height 26
click at [891, 173] on input "Panther" at bounding box center [890, 173] width 1 height 1
radio input "true"
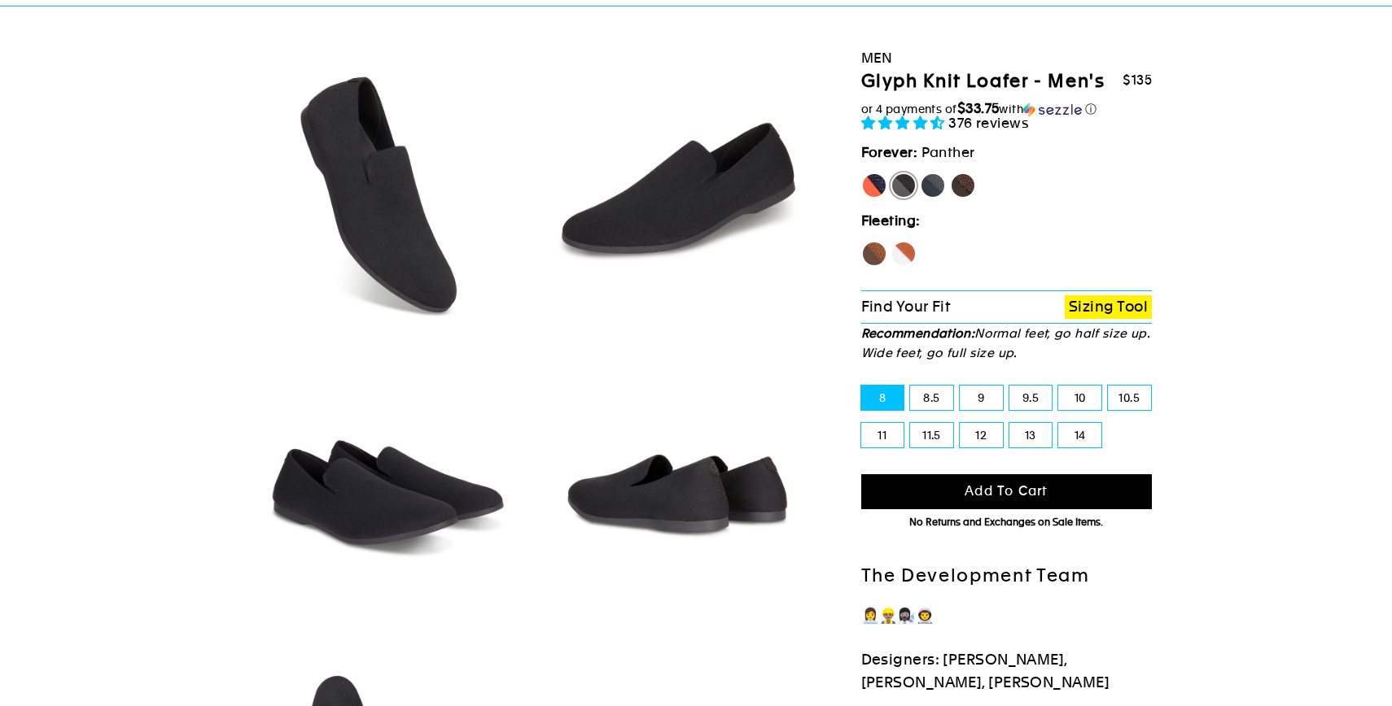
click at [960, 186] on label "Mustang" at bounding box center [963, 186] width 26 height 26
click at [951, 173] on input "Mustang" at bounding box center [950, 173] width 1 height 1
radio input "true"
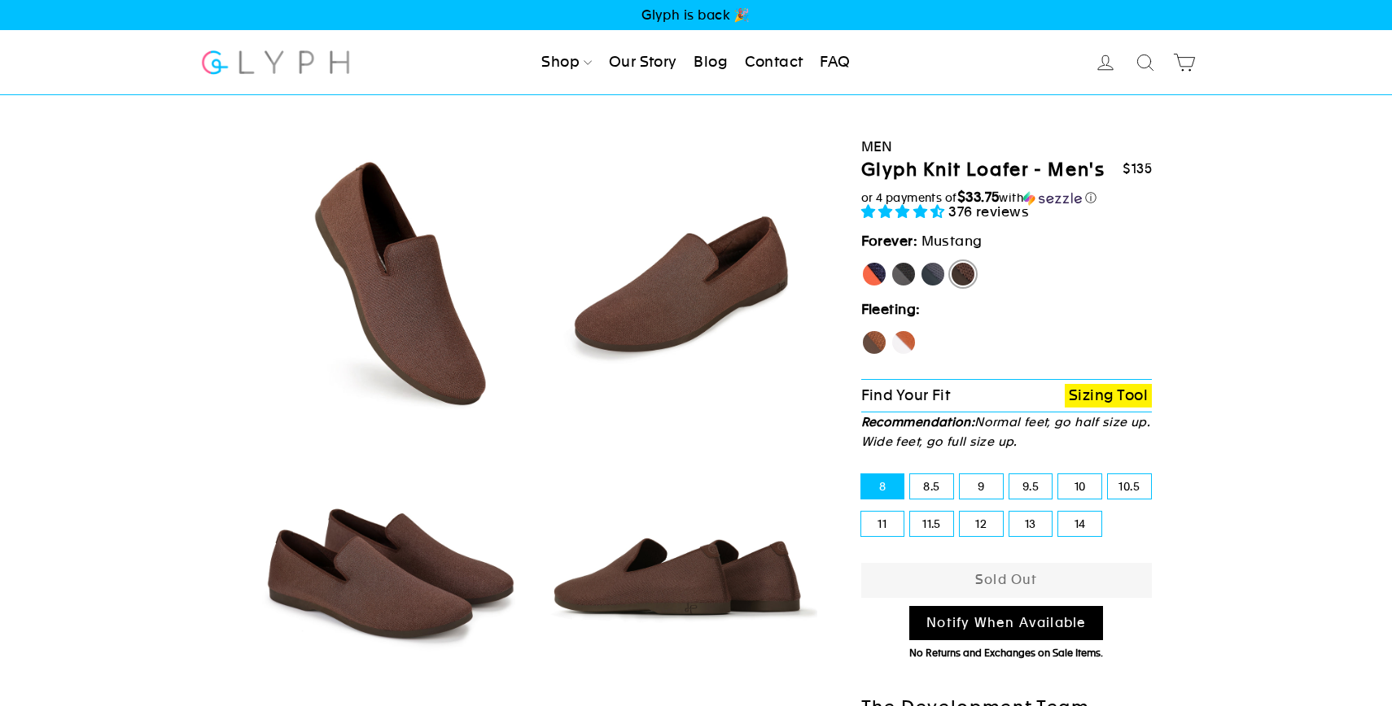
click at [1084, 484] on label "10" at bounding box center [1079, 486] width 43 height 24
click at [1059, 475] on input "10" at bounding box center [1058, 474] width 1 height 1
radio input "true"
click at [1114, 487] on label "10.5" at bounding box center [1129, 486] width 43 height 24
click at [1108, 475] on input "10.5" at bounding box center [1108, 474] width 1 height 1
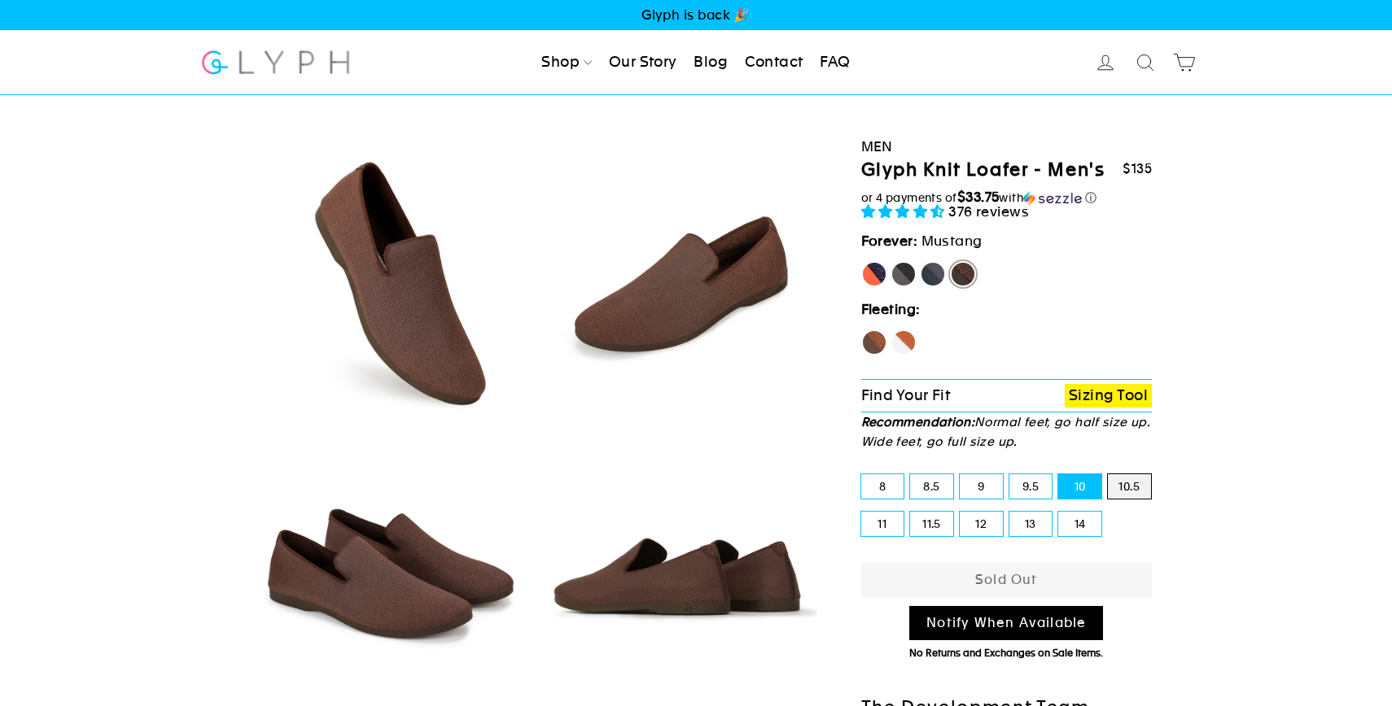
radio input "true"
click at [893, 522] on label "11" at bounding box center [882, 524] width 43 height 24
click at [862, 513] on input "11" at bounding box center [861, 512] width 1 height 1
radio input "true"
click at [923, 522] on label "11.5" at bounding box center [931, 524] width 43 height 24
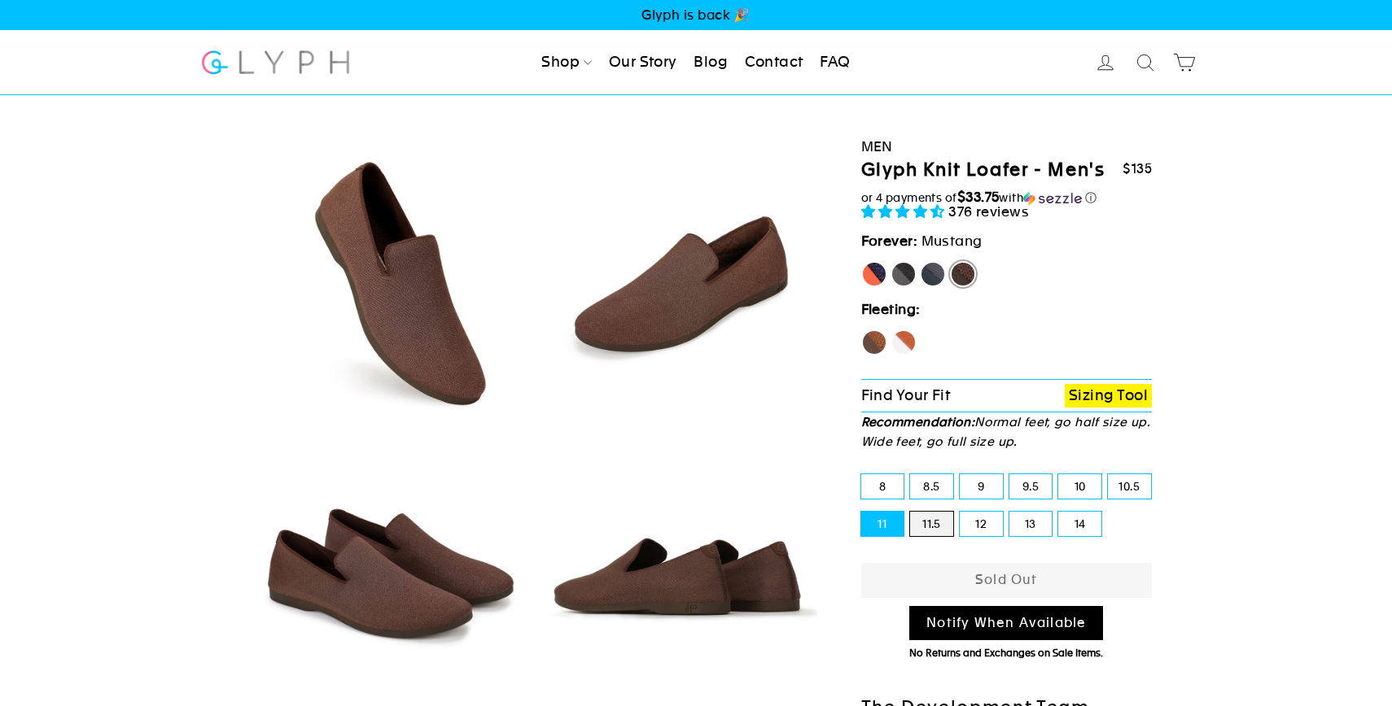
click at [911, 513] on input "11.5" at bounding box center [910, 512] width 1 height 1
radio input "true"
click at [966, 522] on label "12" at bounding box center [981, 524] width 43 height 24
click at [960, 513] on input "12" at bounding box center [960, 512] width 1 height 1
radio input "true"
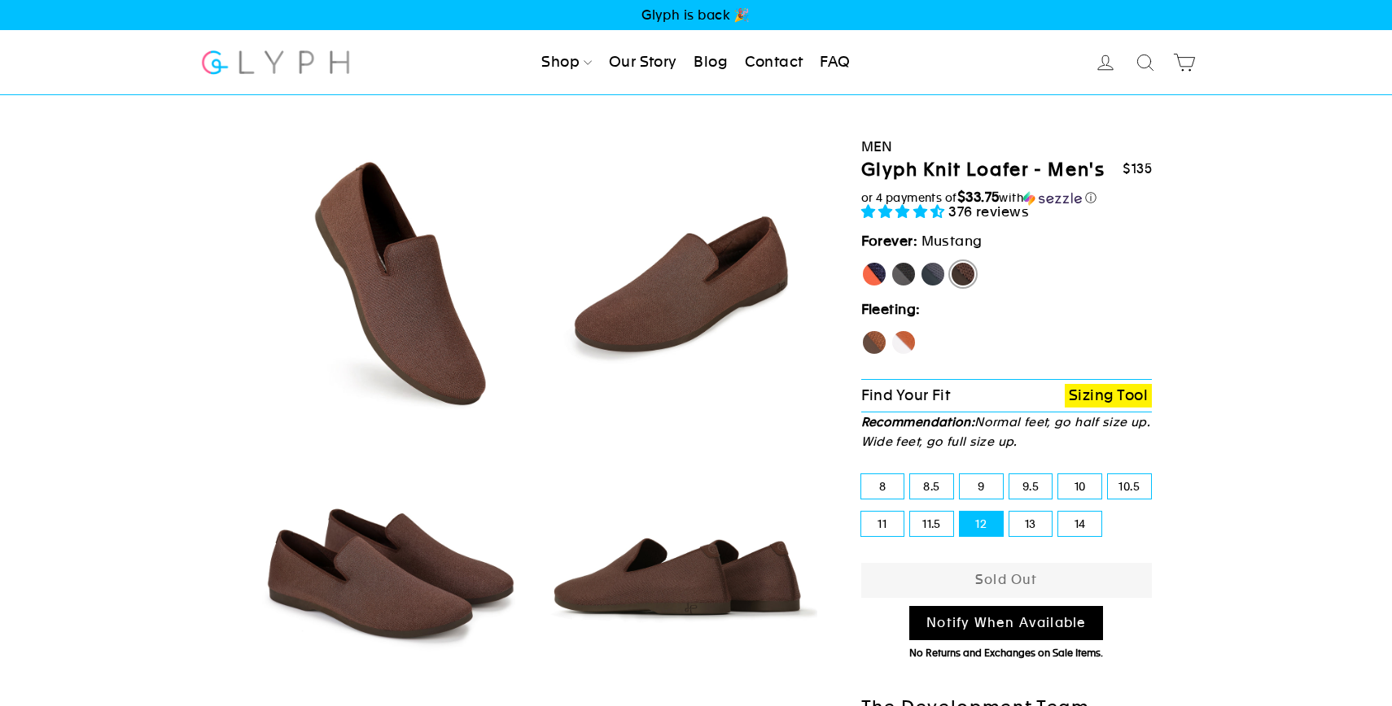
click at [1014, 522] on label "13" at bounding box center [1030, 524] width 43 height 24
click at [1010, 513] on input "13" at bounding box center [1009, 512] width 1 height 1
radio input "true"
